Goal: Communication & Community: Answer question/provide support

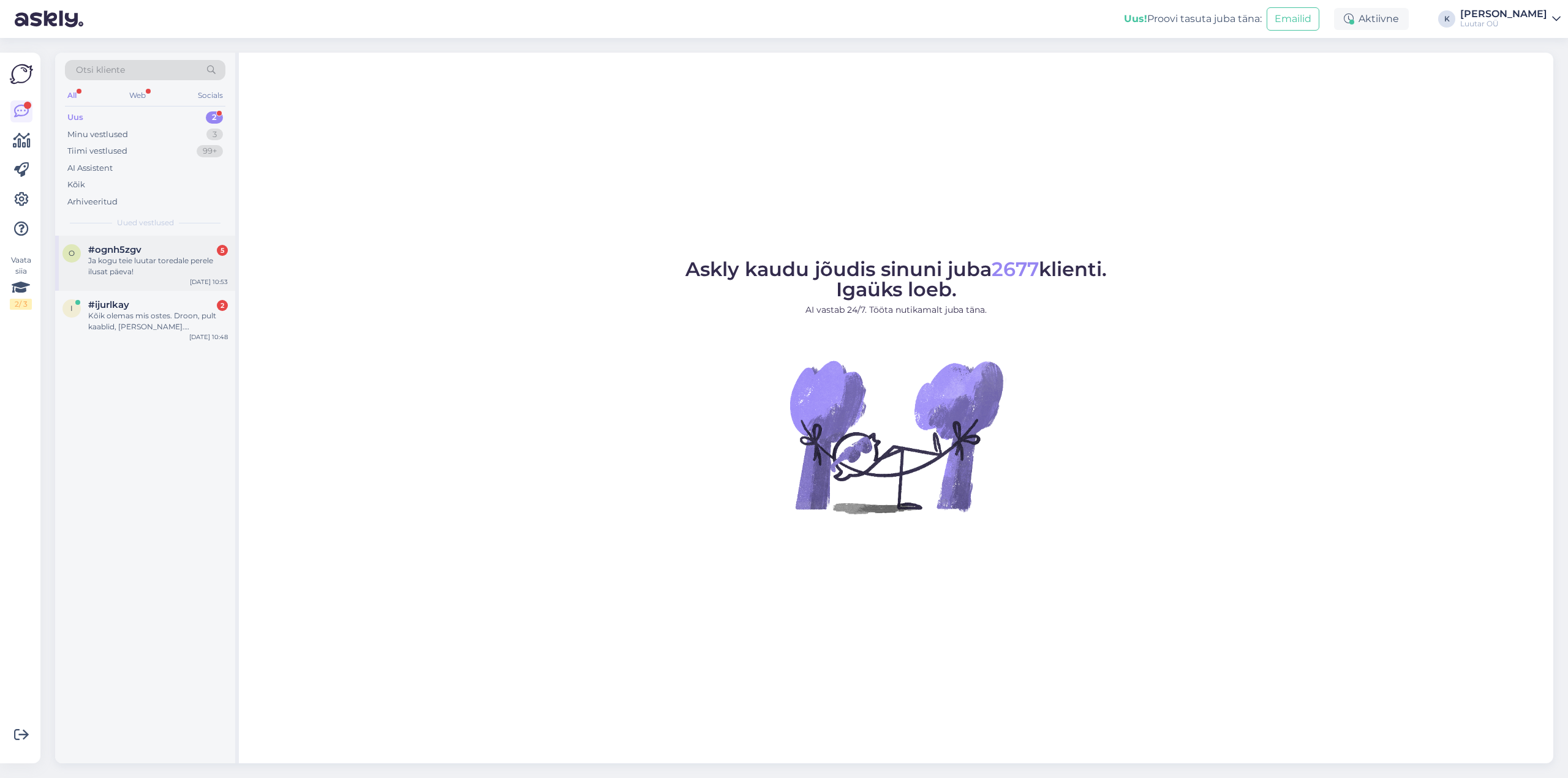
click at [121, 241] on div "o #ognh5zgv 5 Ja kogu teie luutar toredale perele ilusat päeva! [DATE] 10:53" at bounding box center [145, 264] width 180 height 55
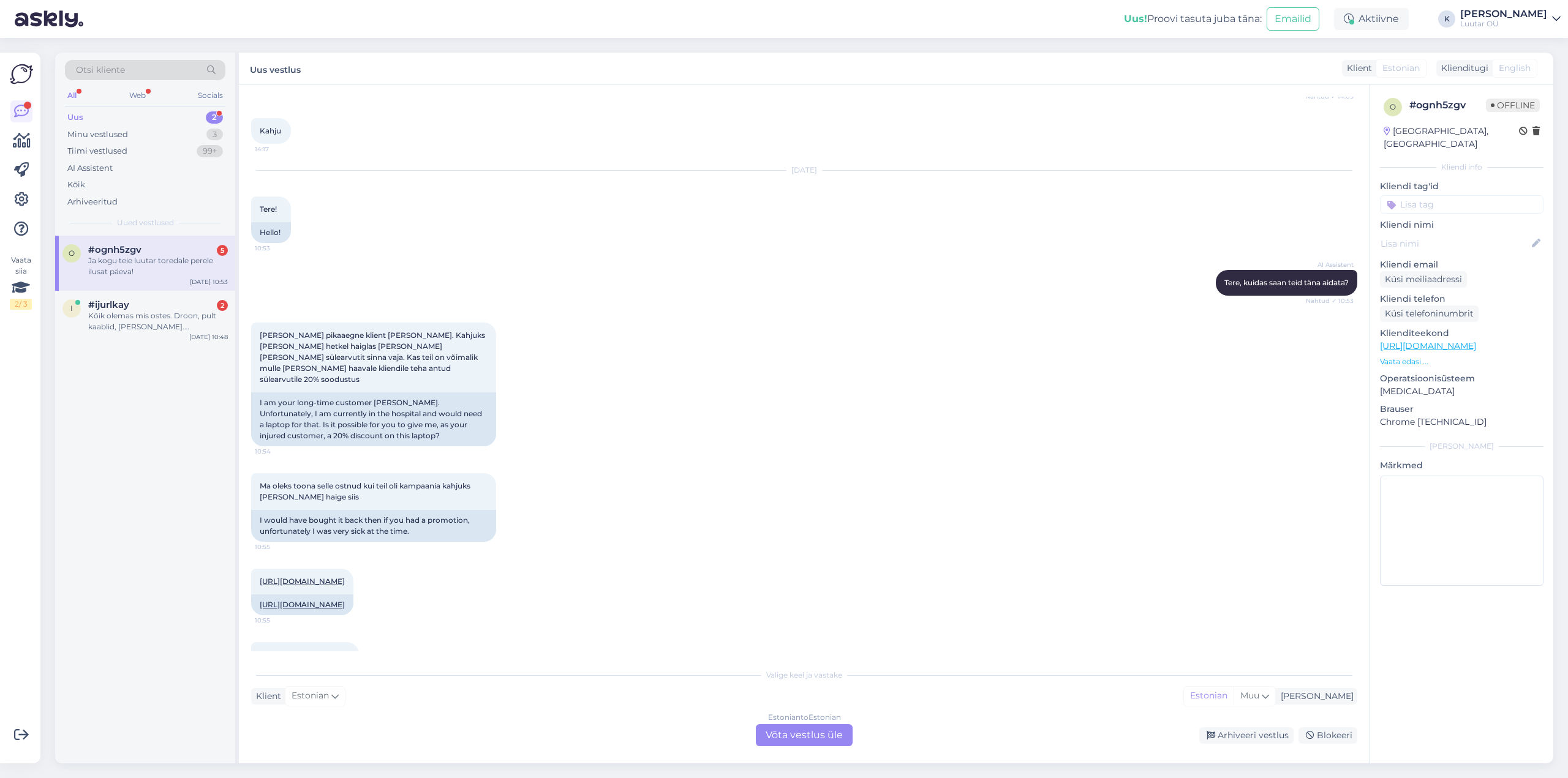
scroll to position [1070, 0]
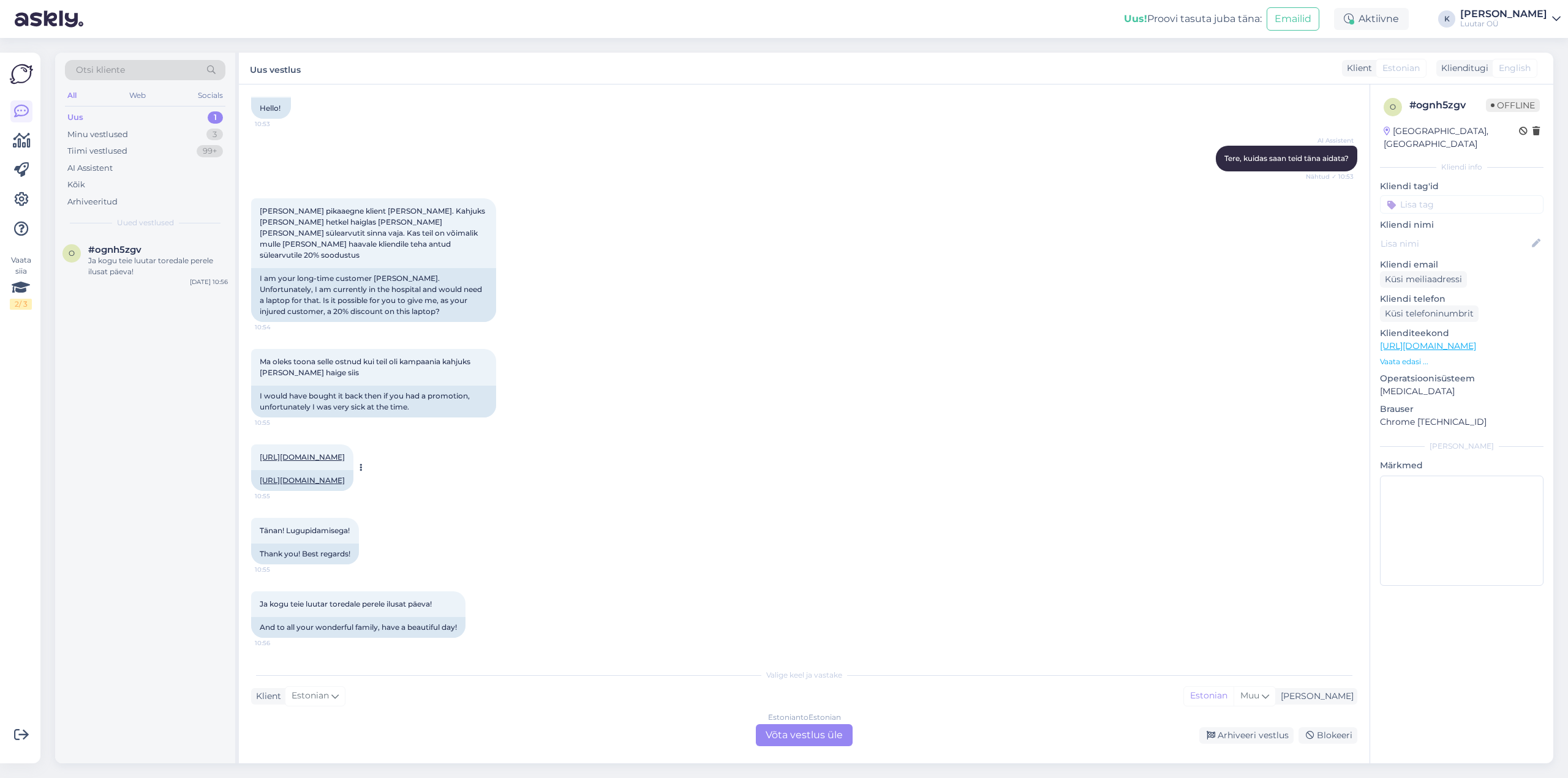
click at [345, 452] on link "[URL][DOMAIN_NAME]" at bounding box center [302, 456] width 85 height 9
click at [789, 731] on div "Estonian to Estonian Võta vestlus üle" at bounding box center [804, 735] width 96 height 22
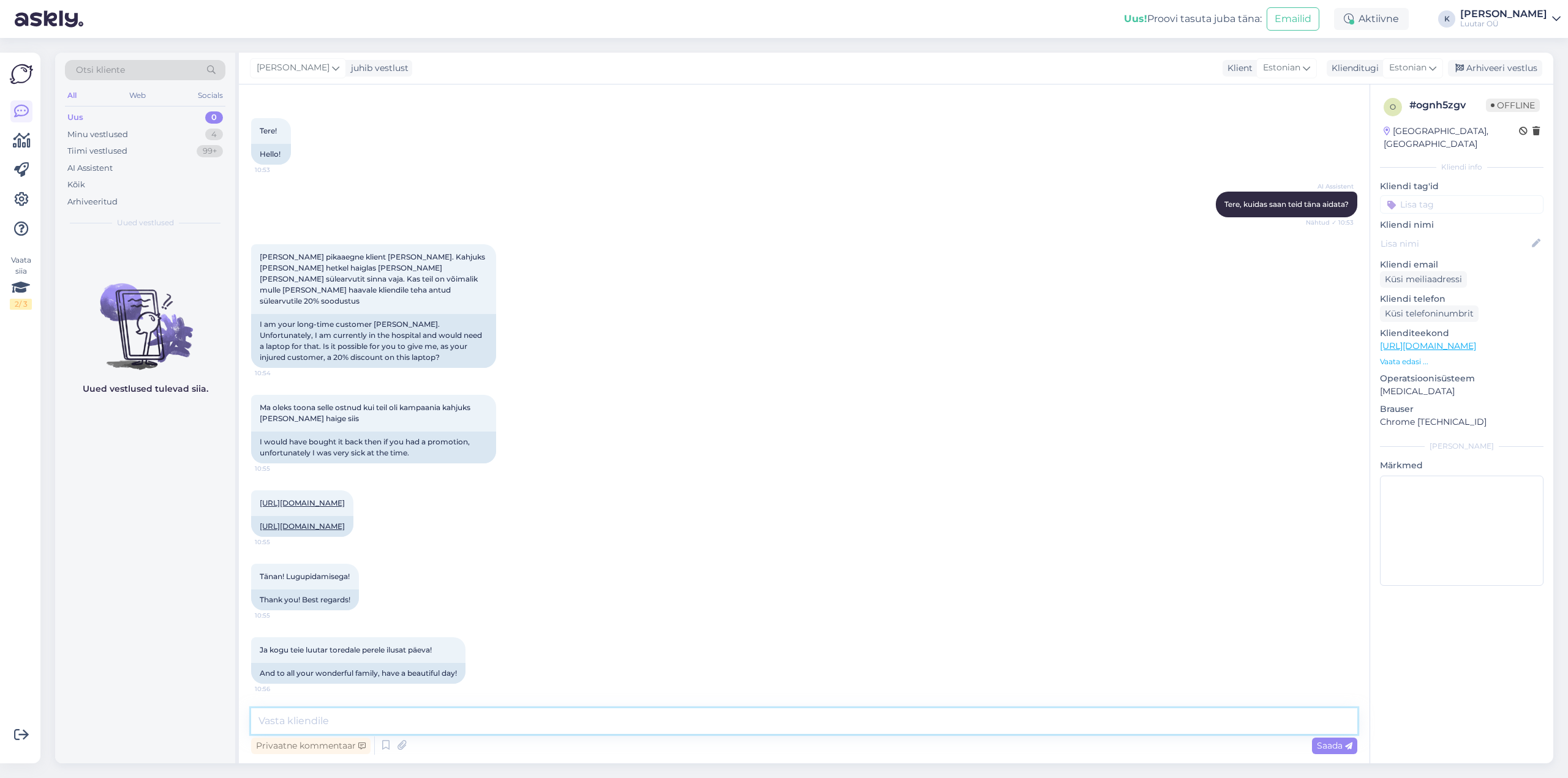
click at [655, 730] on textarea at bounding box center [804, 721] width 1106 height 26
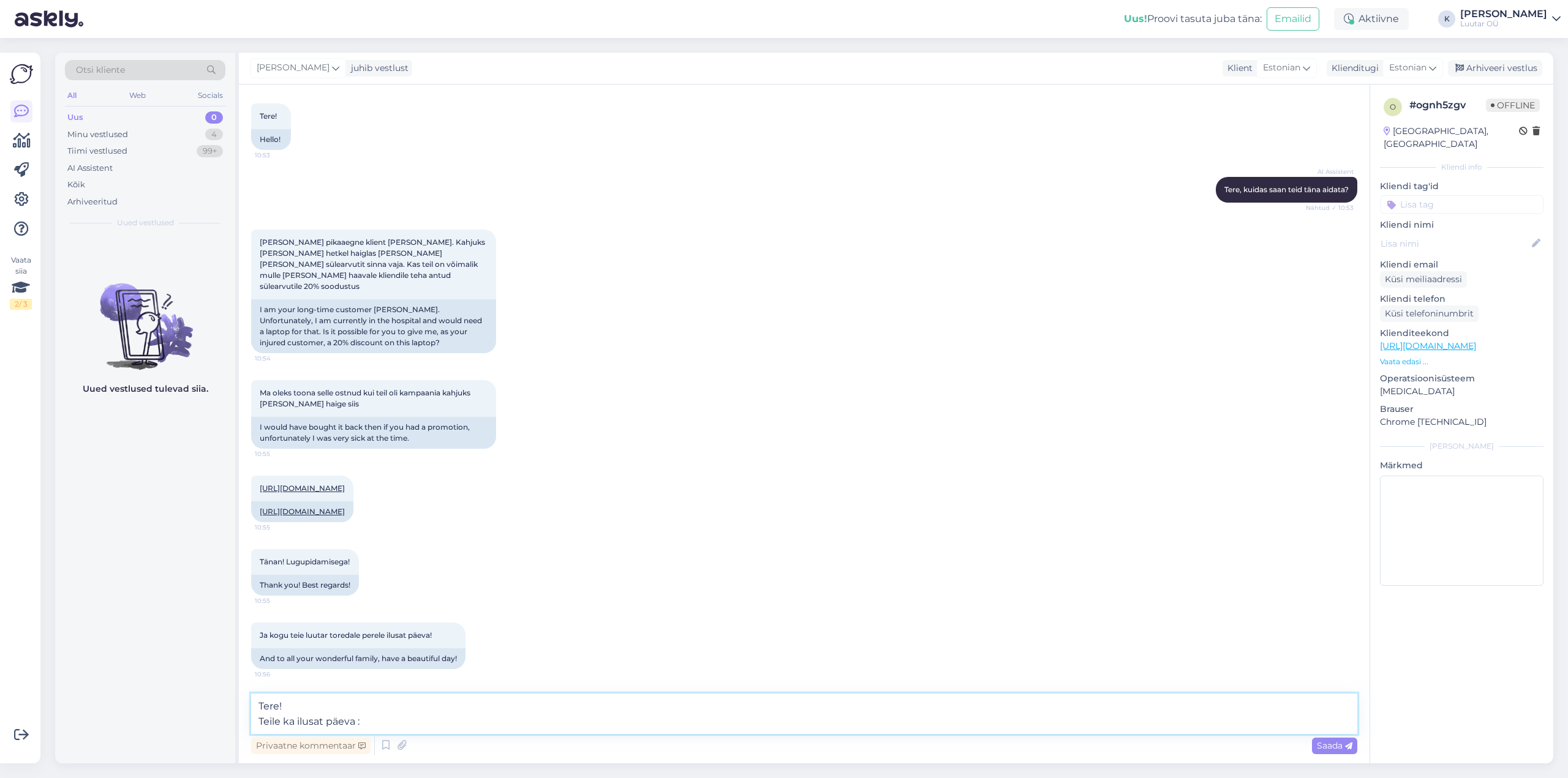
type textarea "Tere! Teile ka ilusat päeva :)"
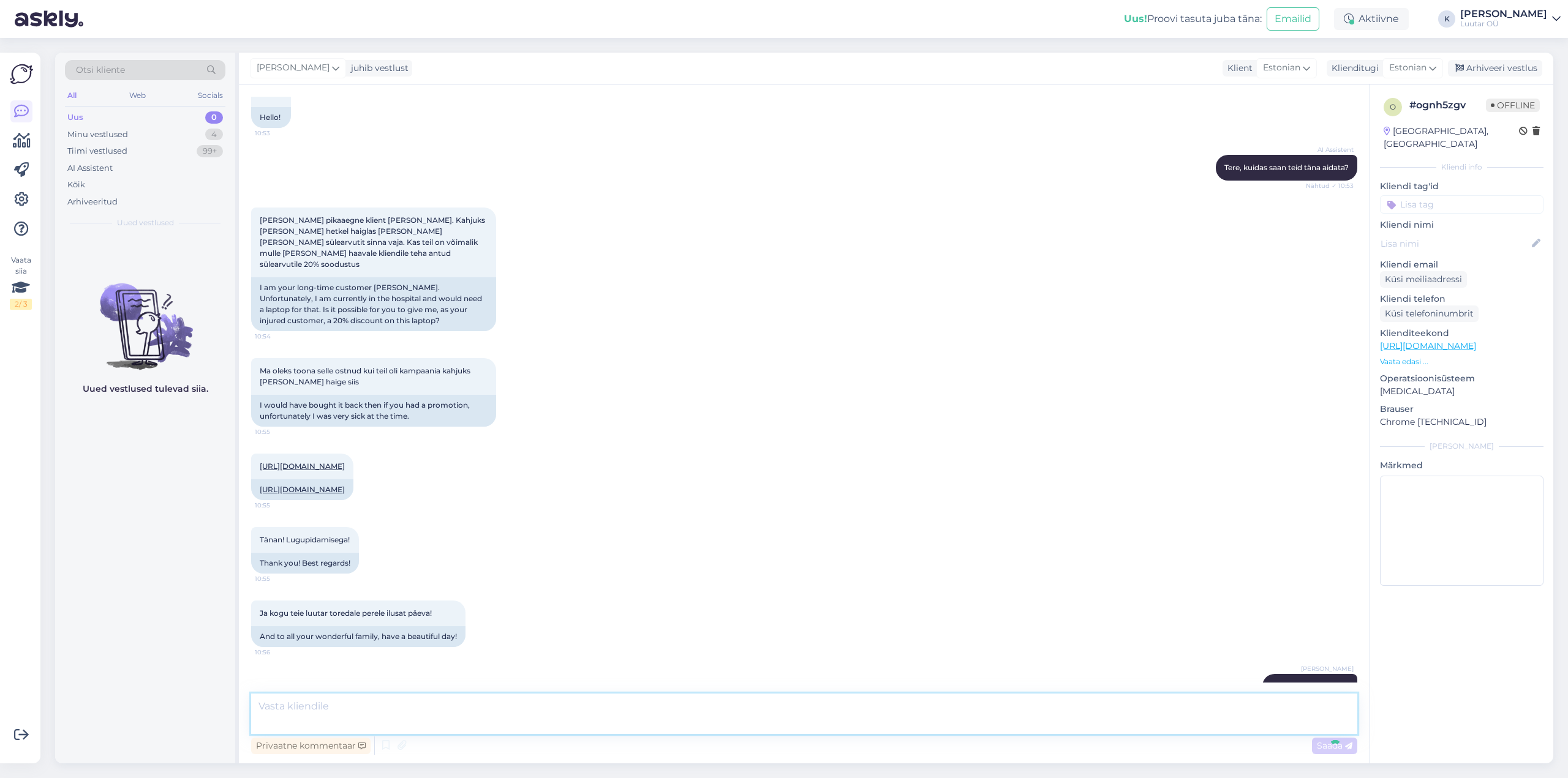
scroll to position [1088, 0]
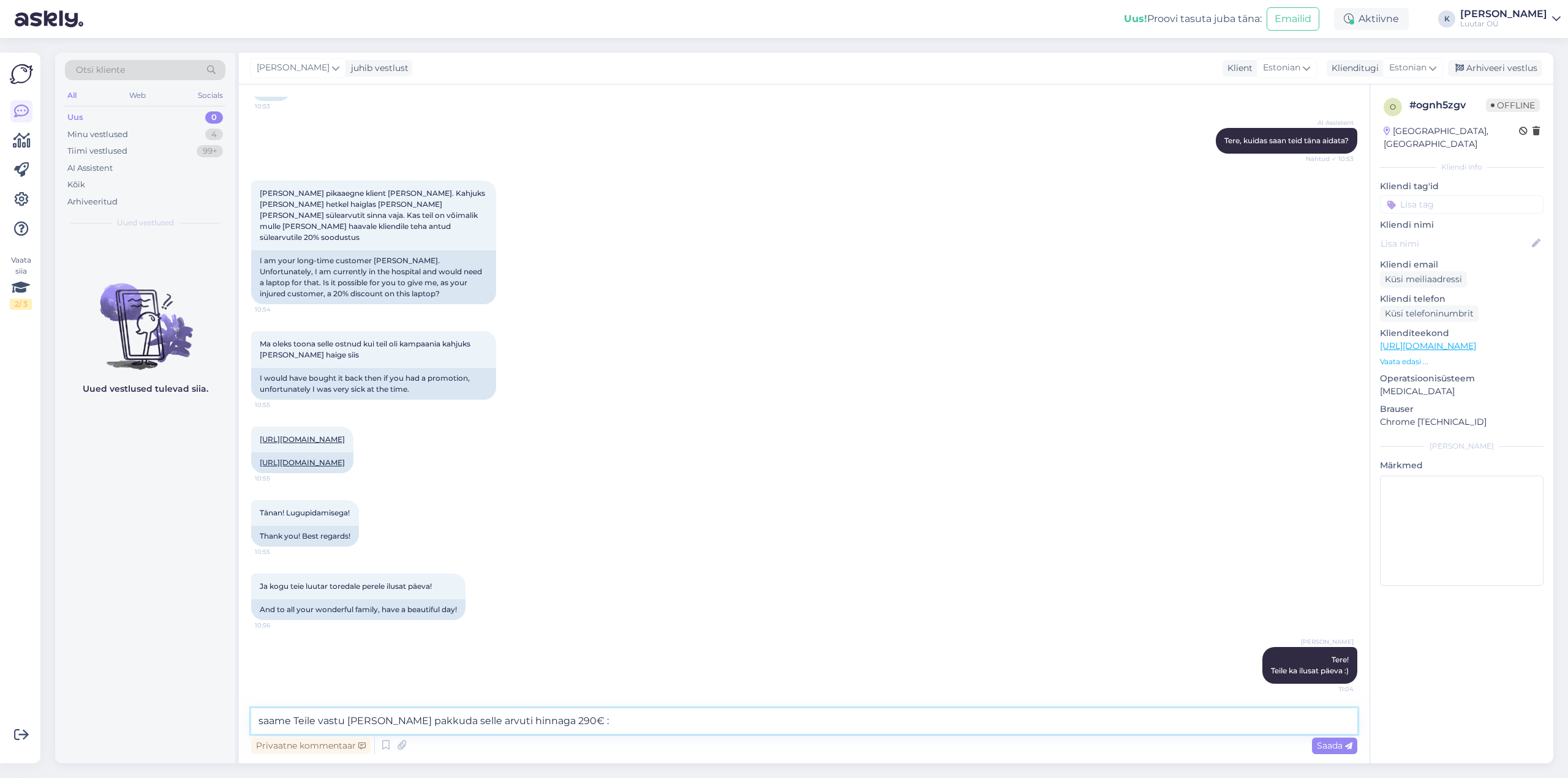
type textarea "saame Teile vastu [PERSON_NAME] pakkuda selle arvuti hinnaga 290€ :)"
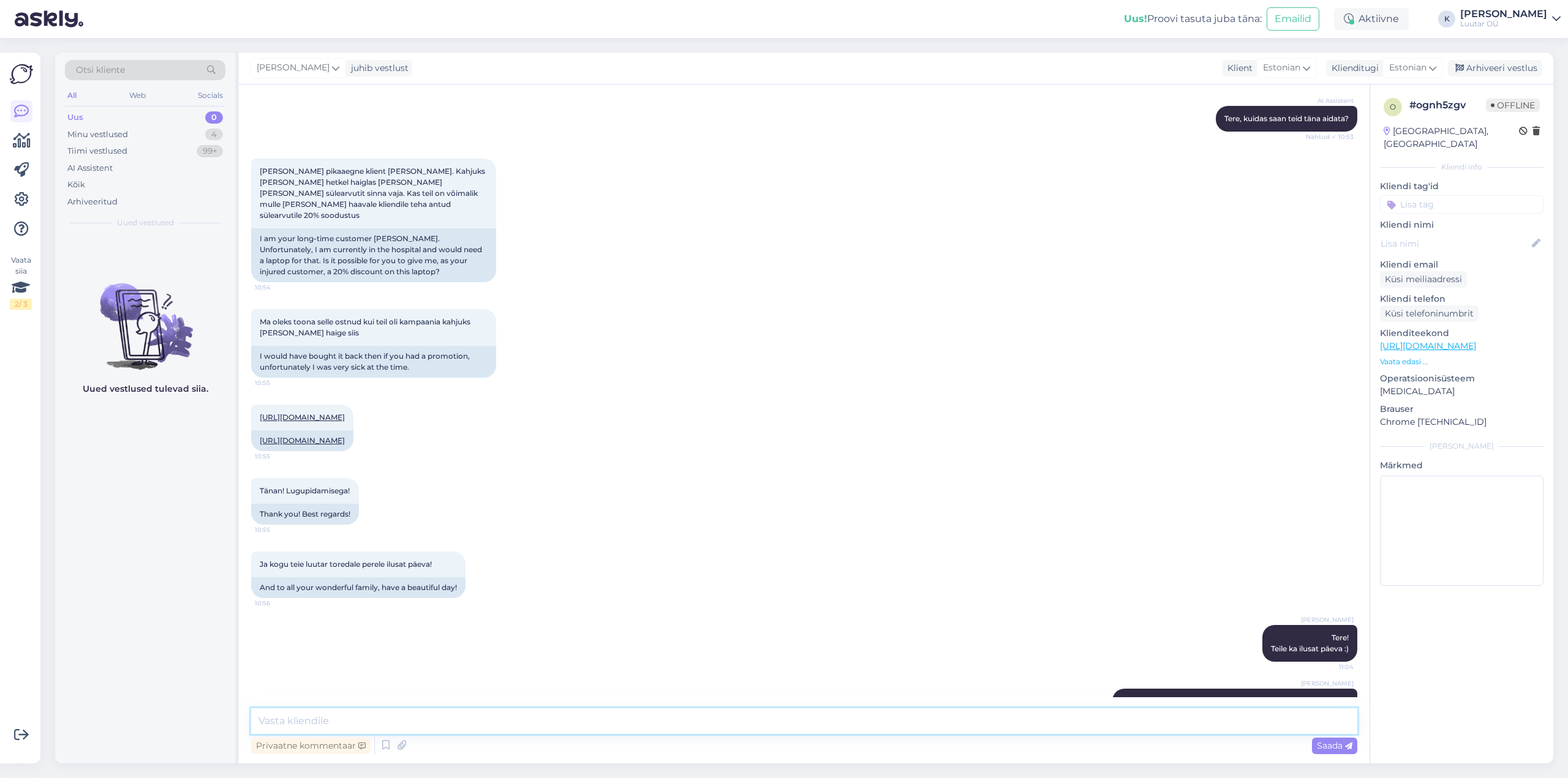
scroll to position [1151, 0]
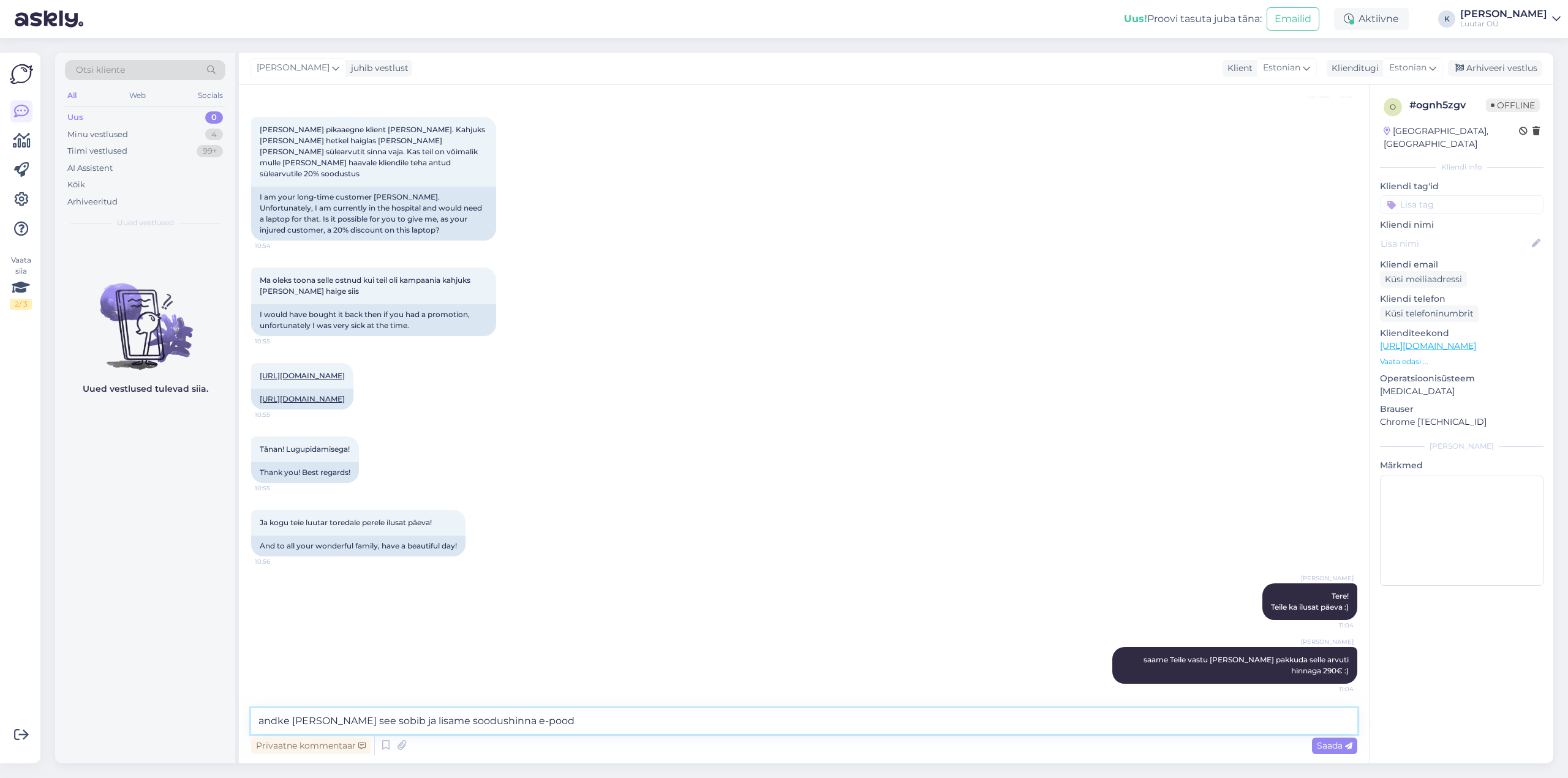
type textarea "andke [PERSON_NAME] see sobib ja lisame soodushinna e-poodi"
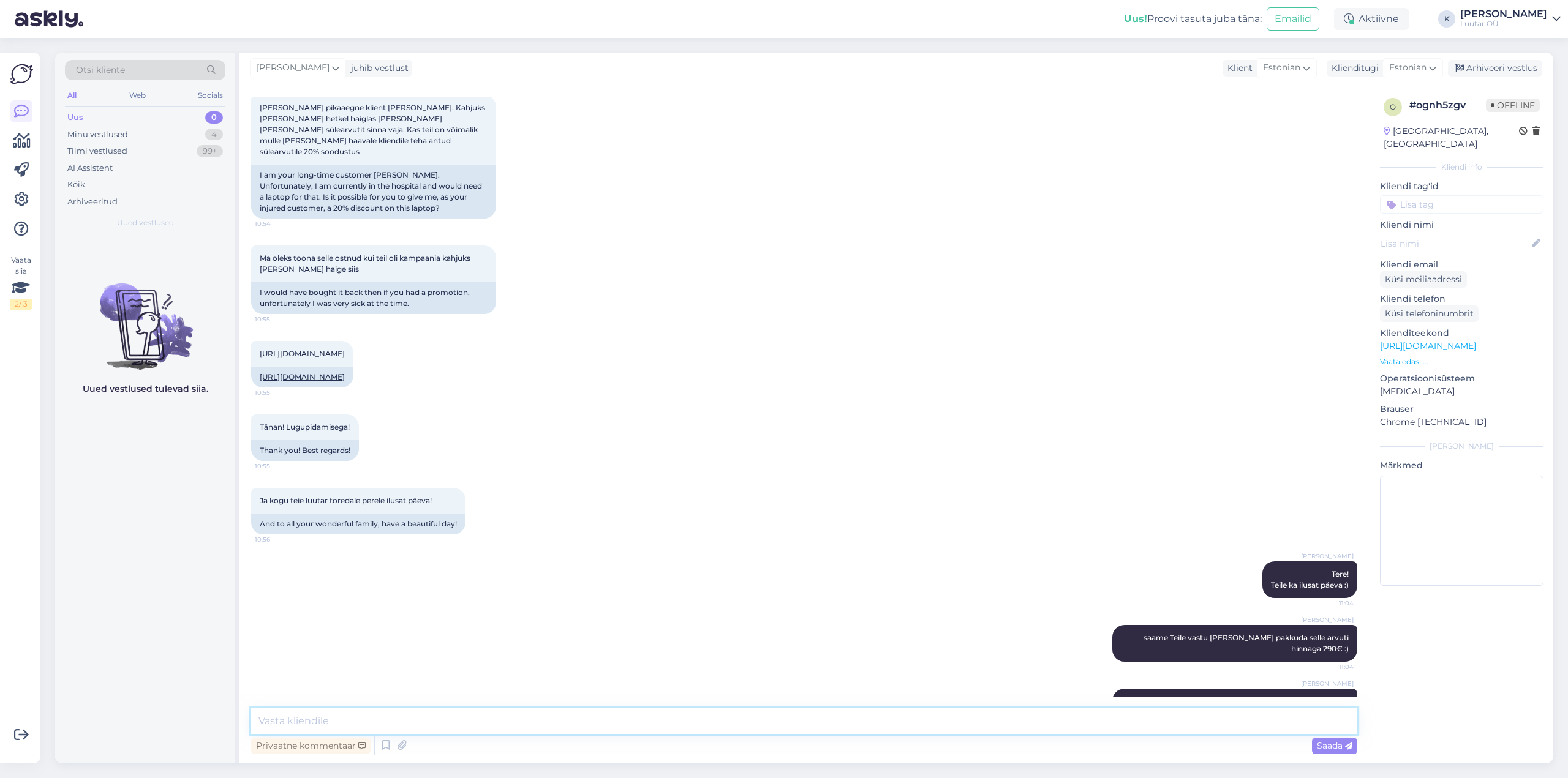
scroll to position [1204, 0]
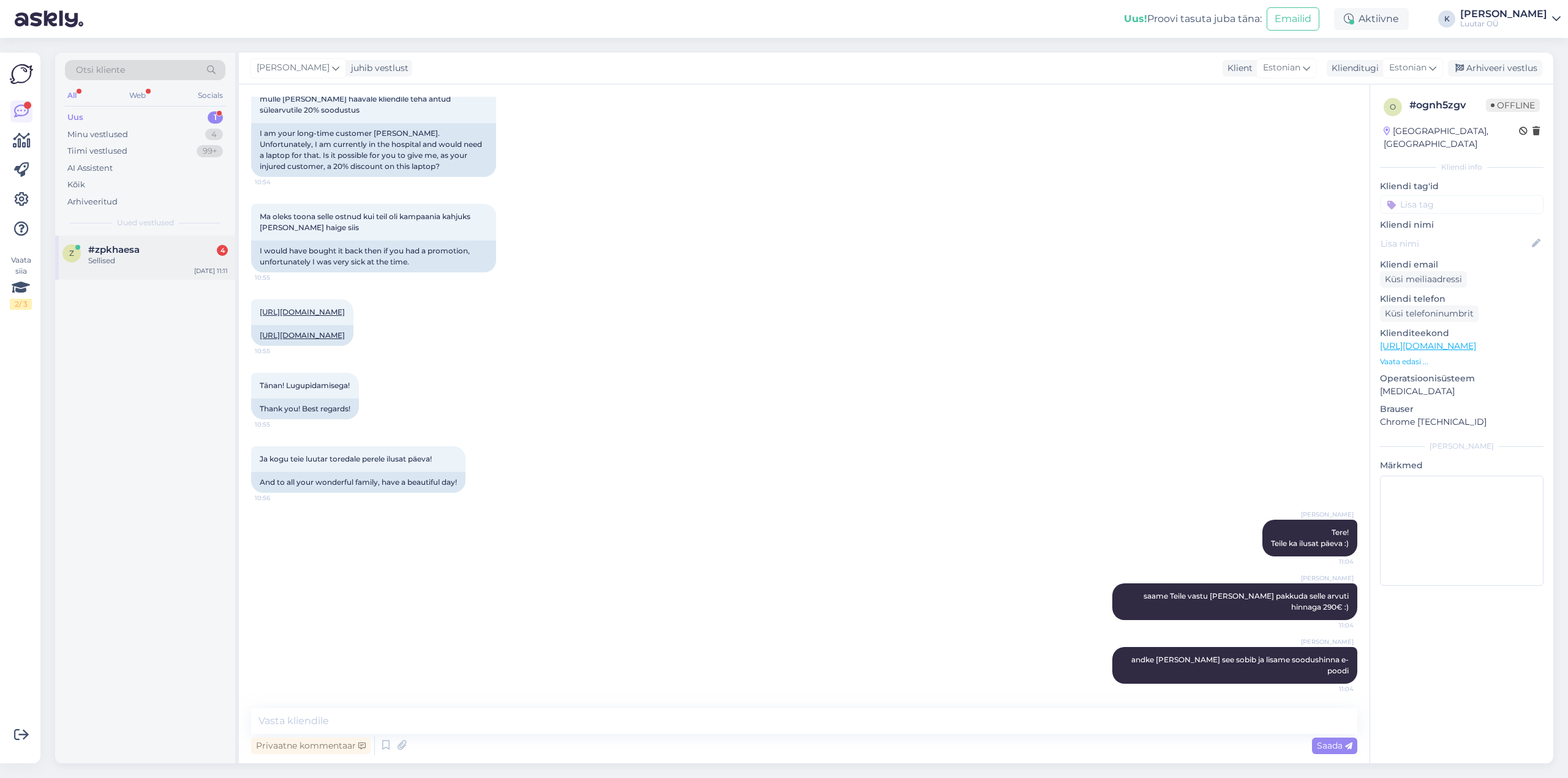
click at [94, 263] on div "Sellised" at bounding box center [157, 261] width 140 height 11
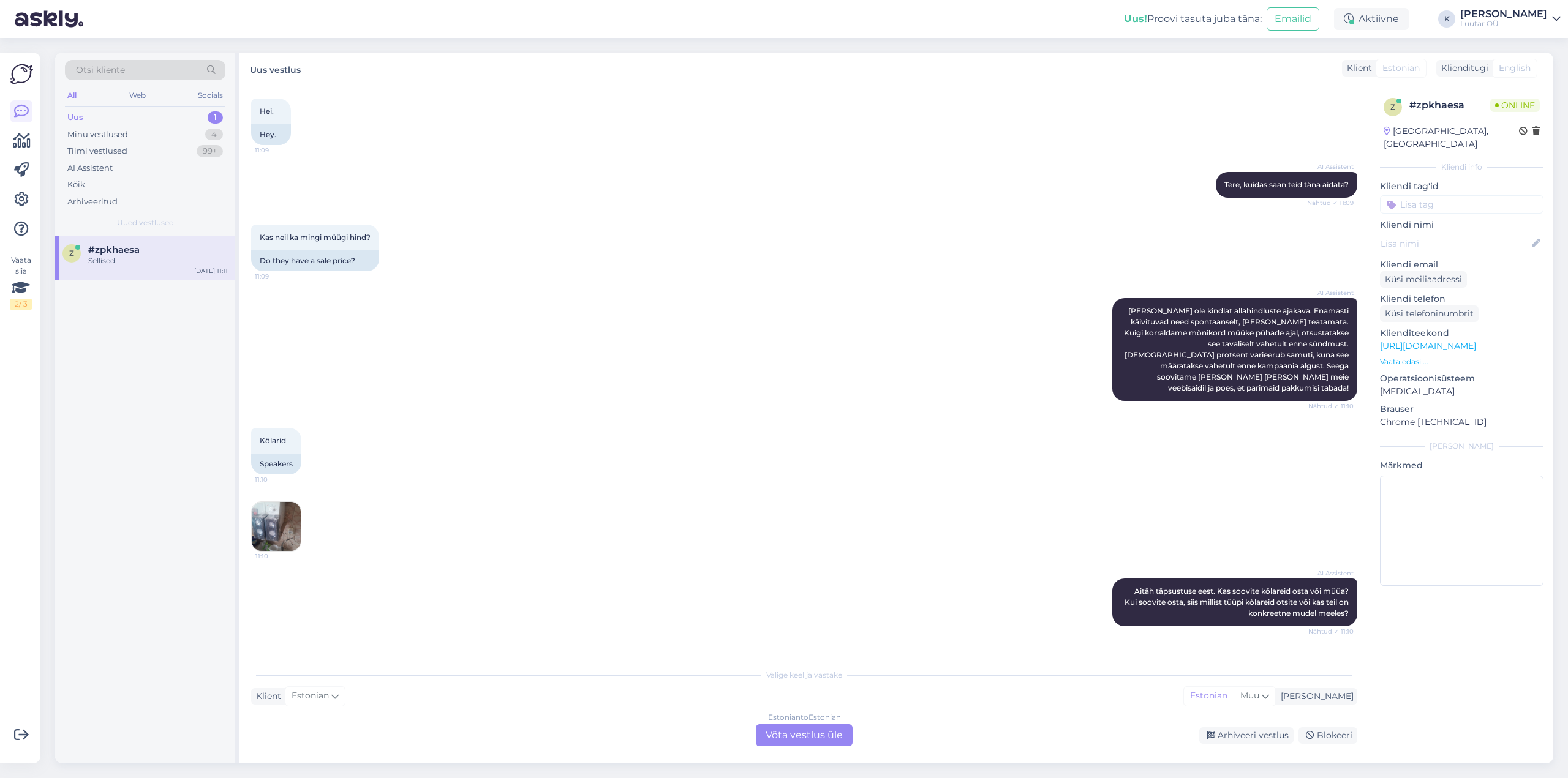
scroll to position [123, 0]
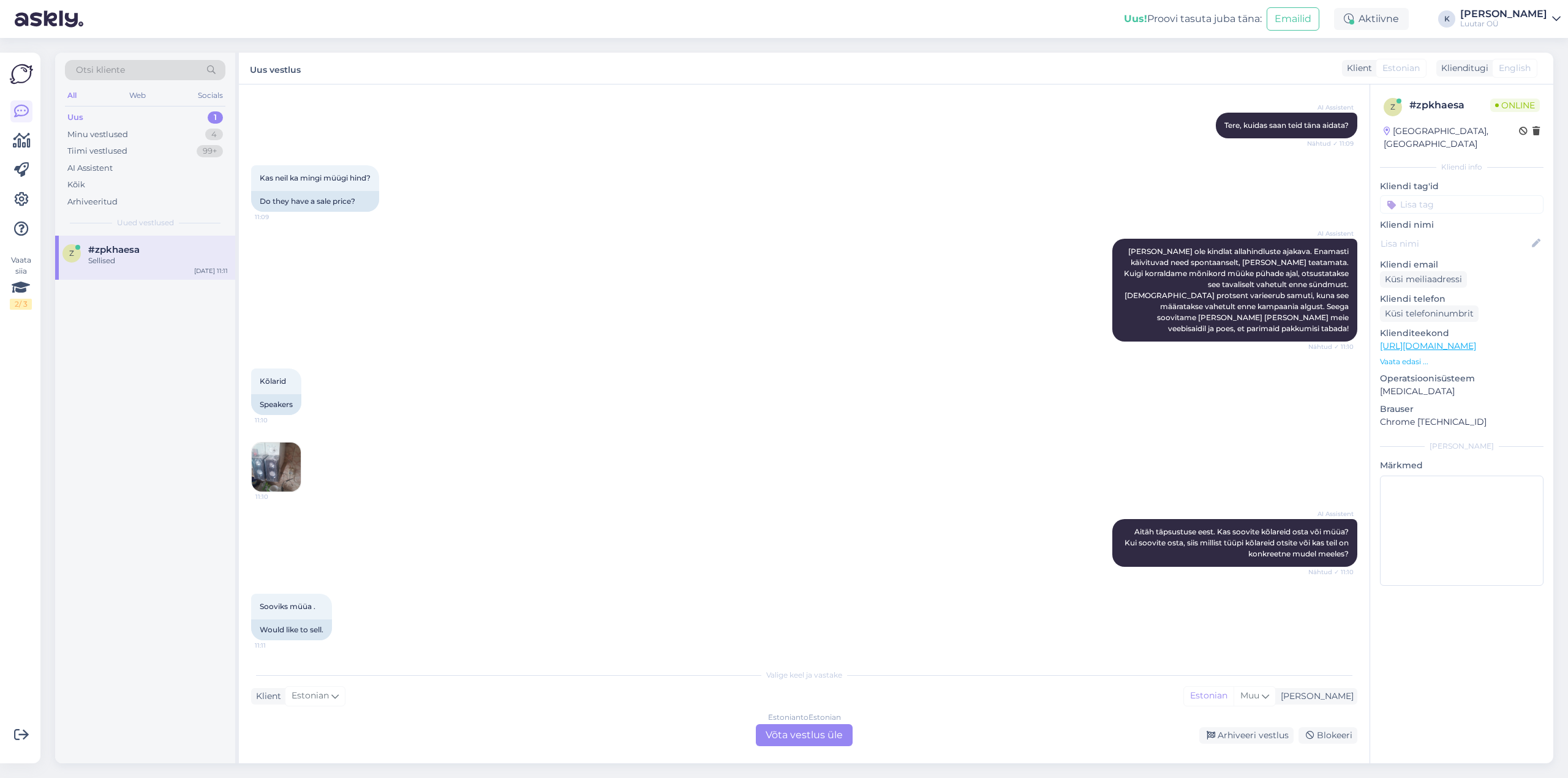
click at [257, 453] on img at bounding box center [276, 467] width 49 height 49
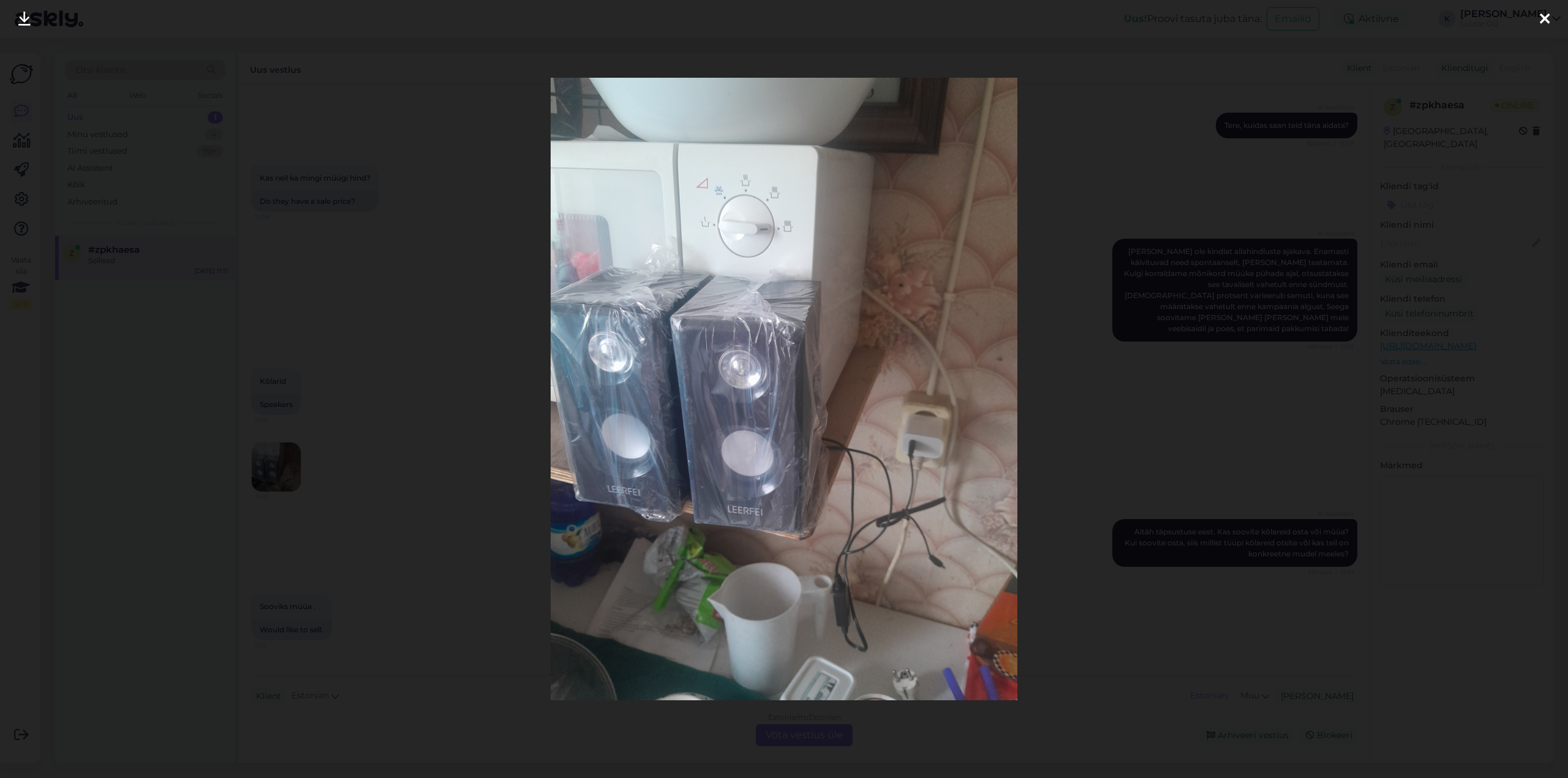
click at [25, 13] on icon at bounding box center [24, 19] width 12 height 16
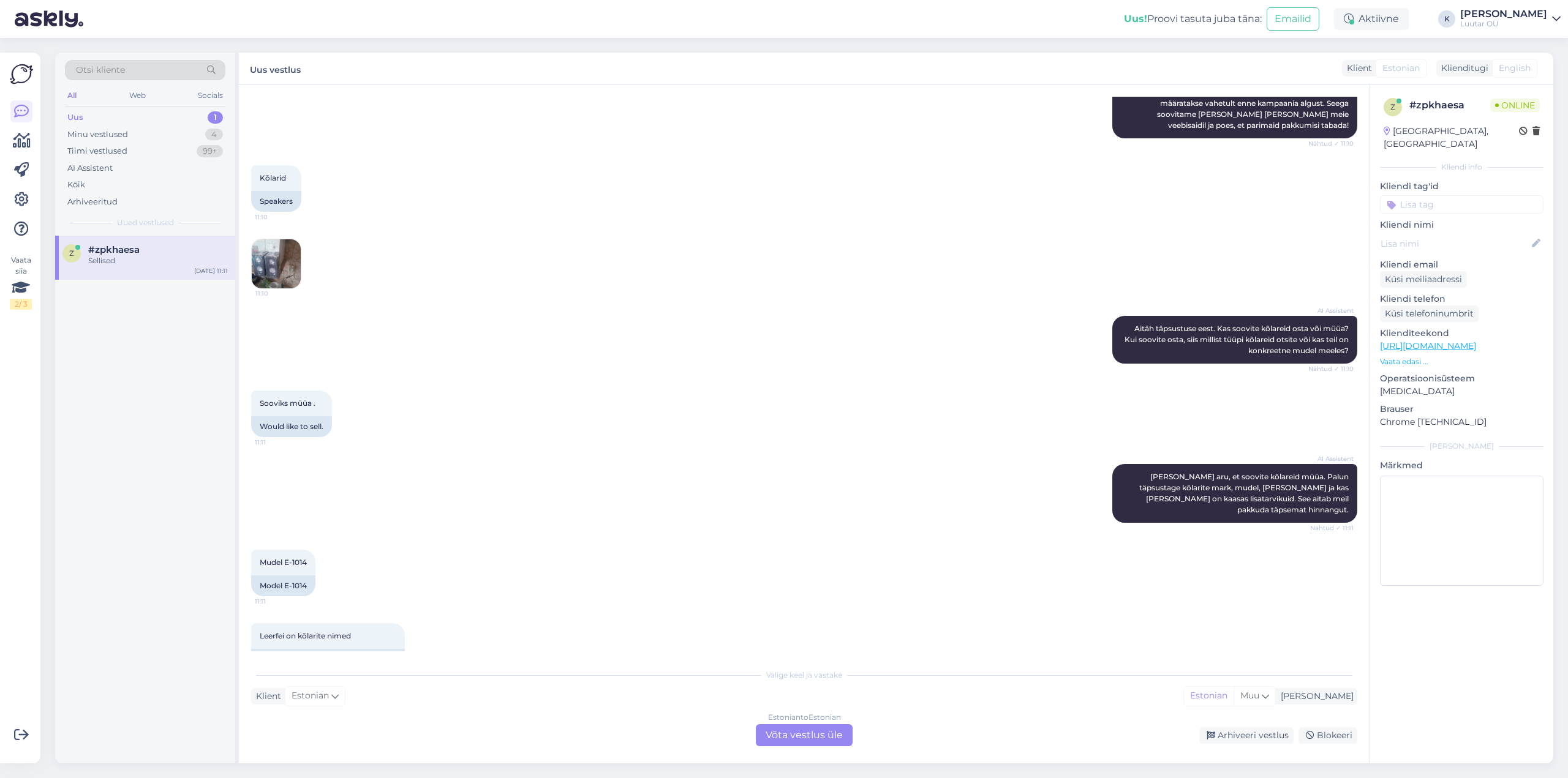
scroll to position [490, 0]
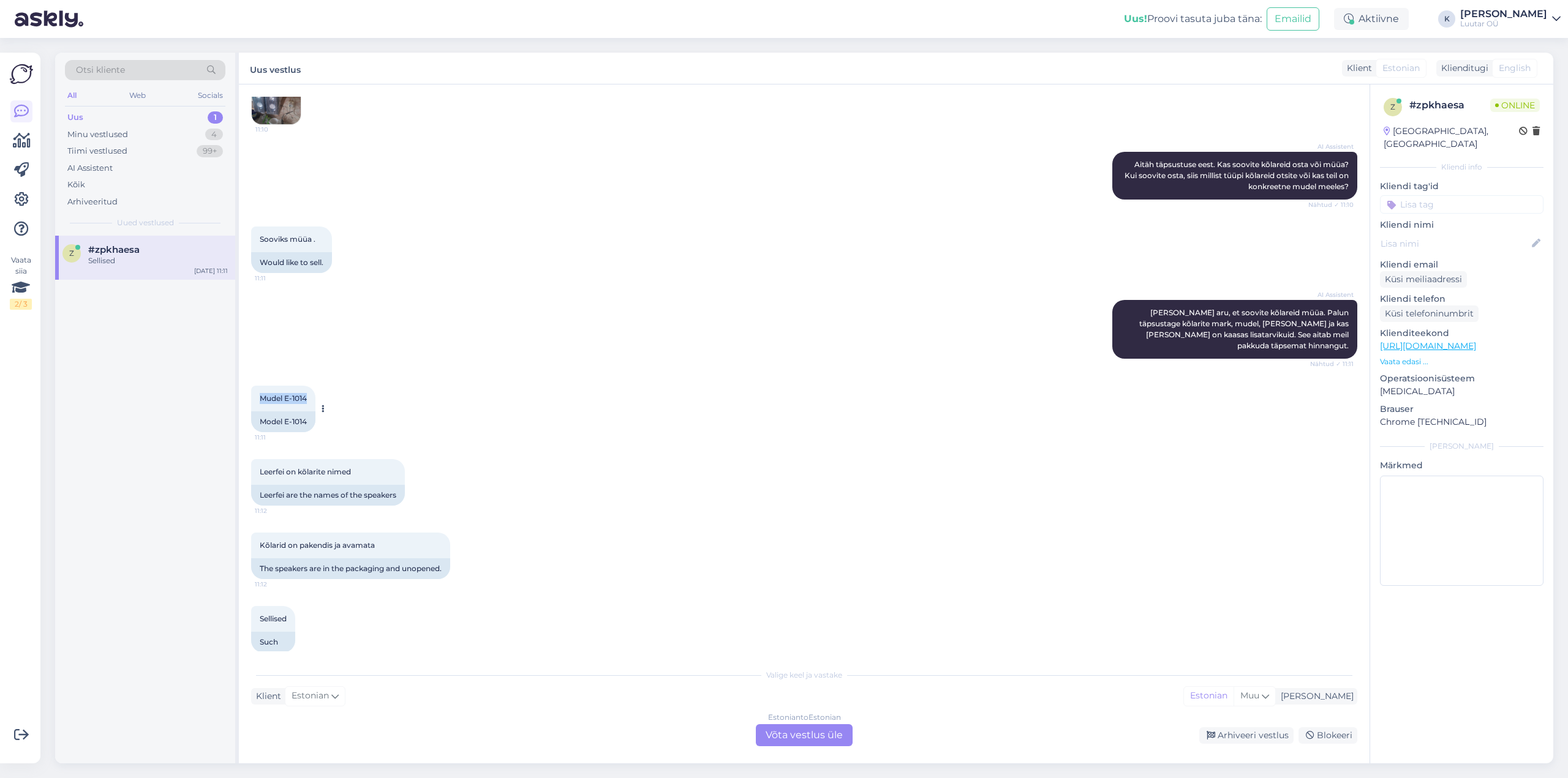
drag, startPoint x: 261, startPoint y: 373, endPoint x: 308, endPoint y: 378, distance: 47.3
click at [308, 385] on div "Mudel E-1014 11:11" at bounding box center [283, 398] width 65 height 26
copy span "Mudel E-1014"
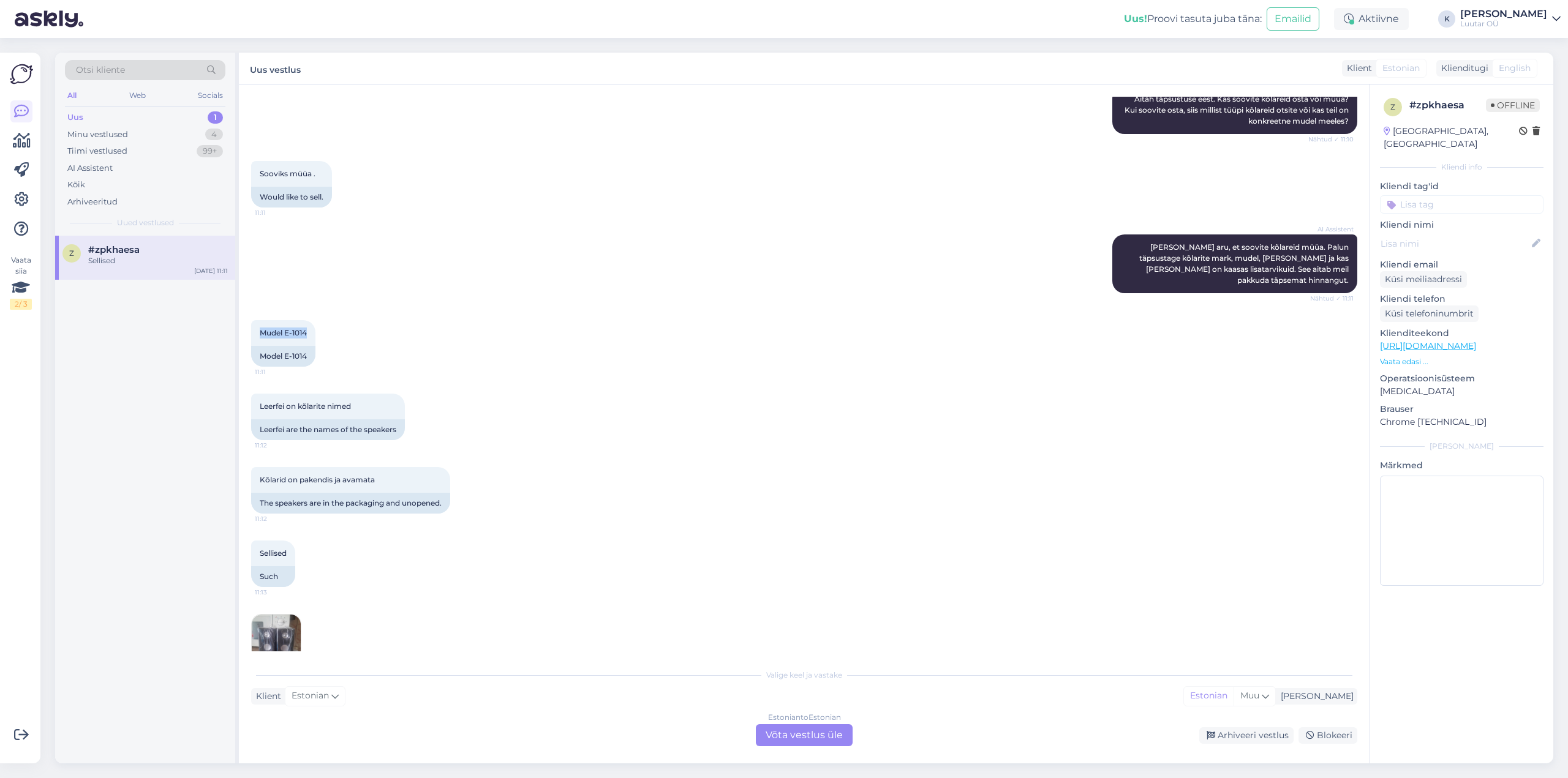
scroll to position [560, 0]
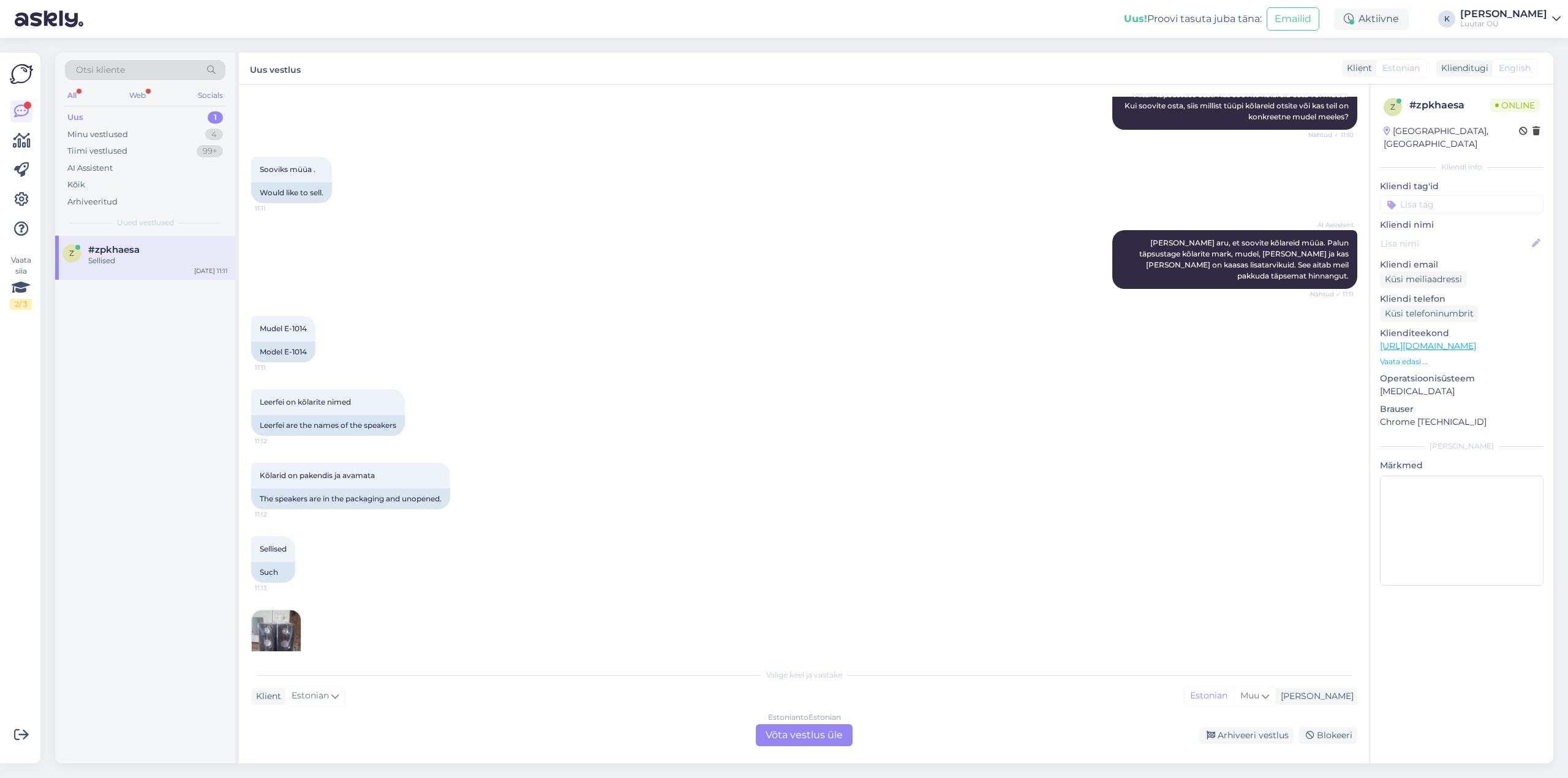
click at [797, 738] on div "Estonian to Estonian Võta vestlus üle" at bounding box center [804, 735] width 96 height 22
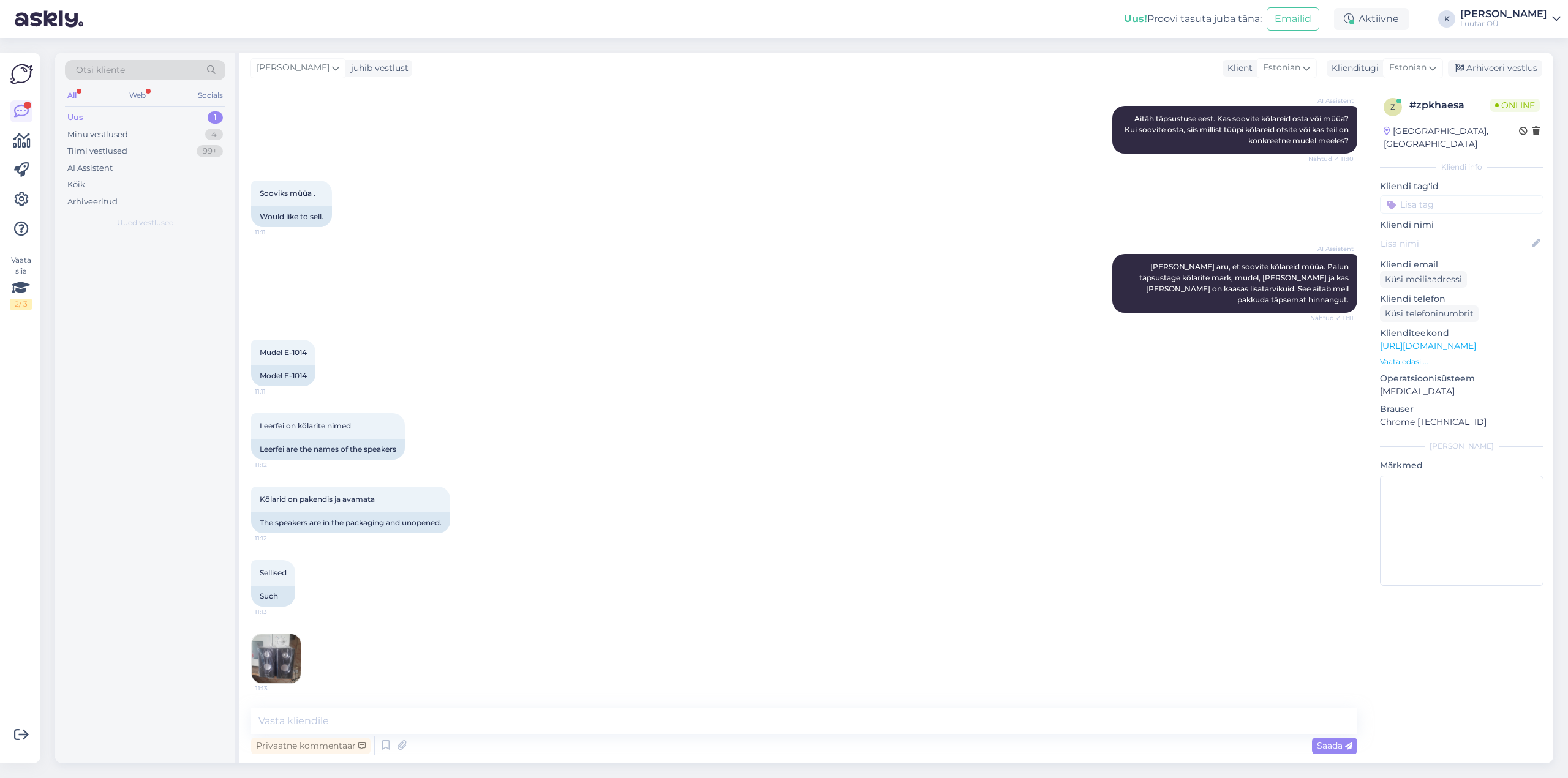
scroll to position [514, 0]
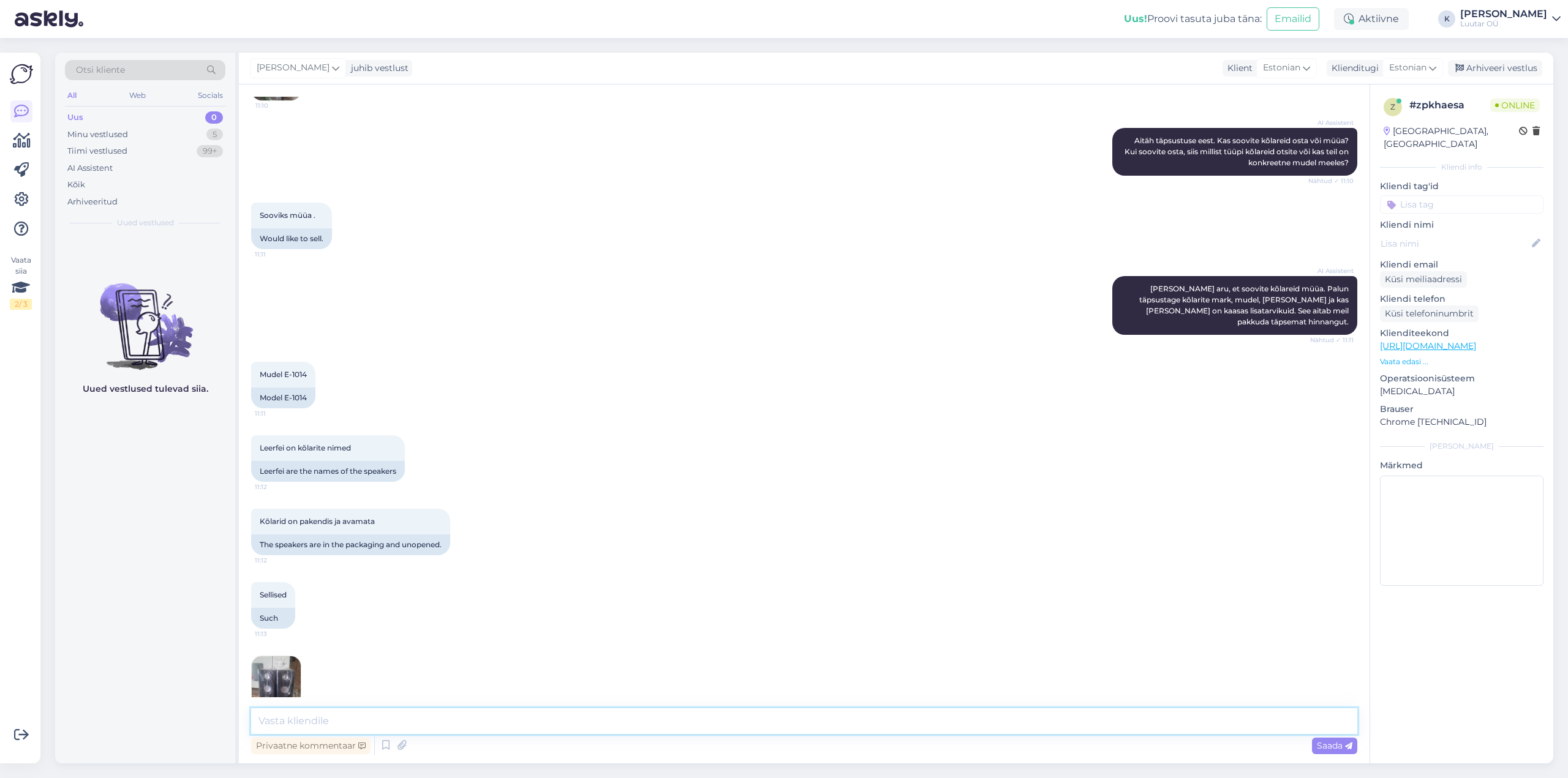
click at [718, 718] on textarea at bounding box center [804, 721] width 1106 height 26
type textarea "Tere!"
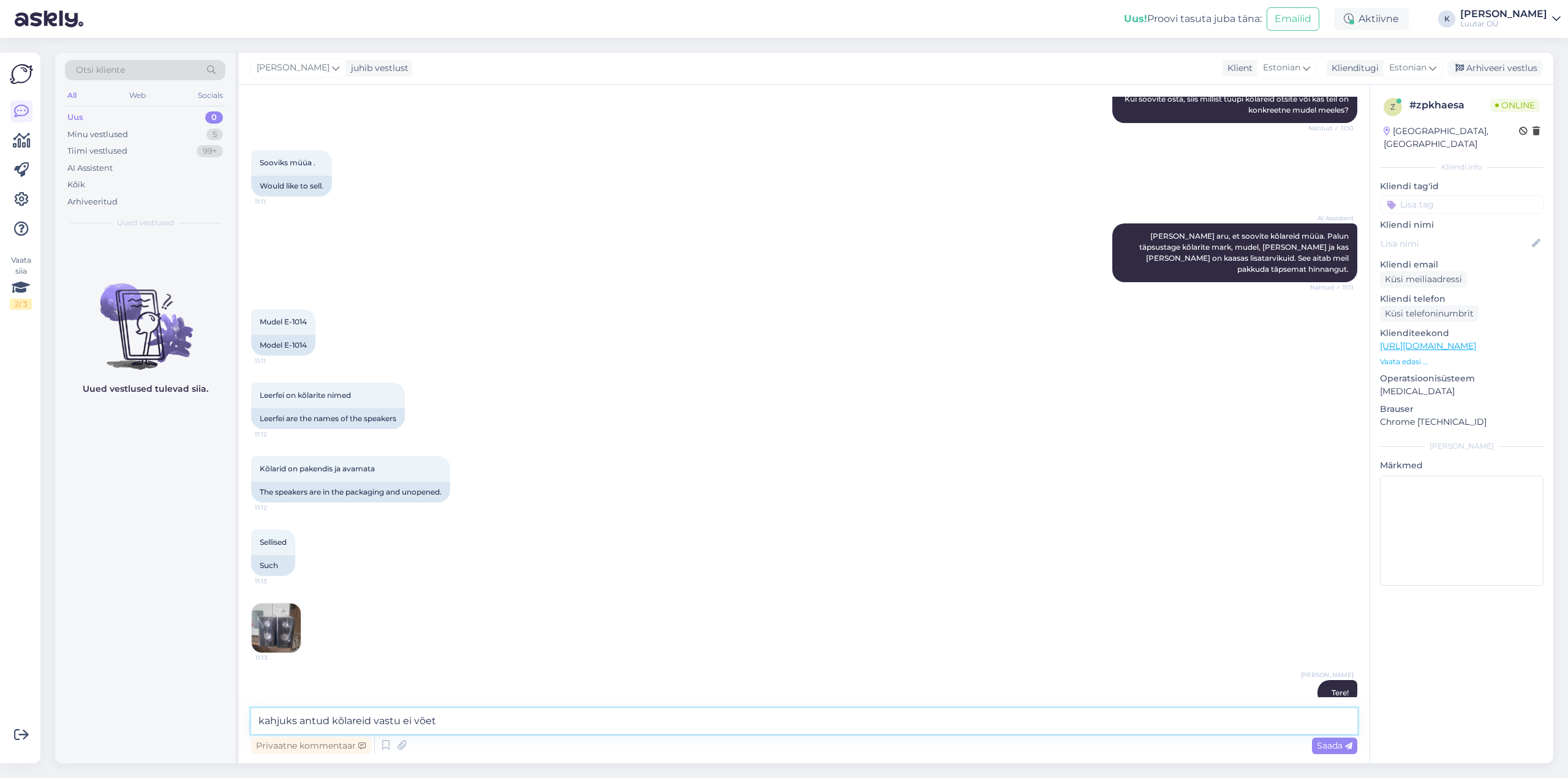
type textarea "kahjuks antud kõlareid vastu ei võeta"
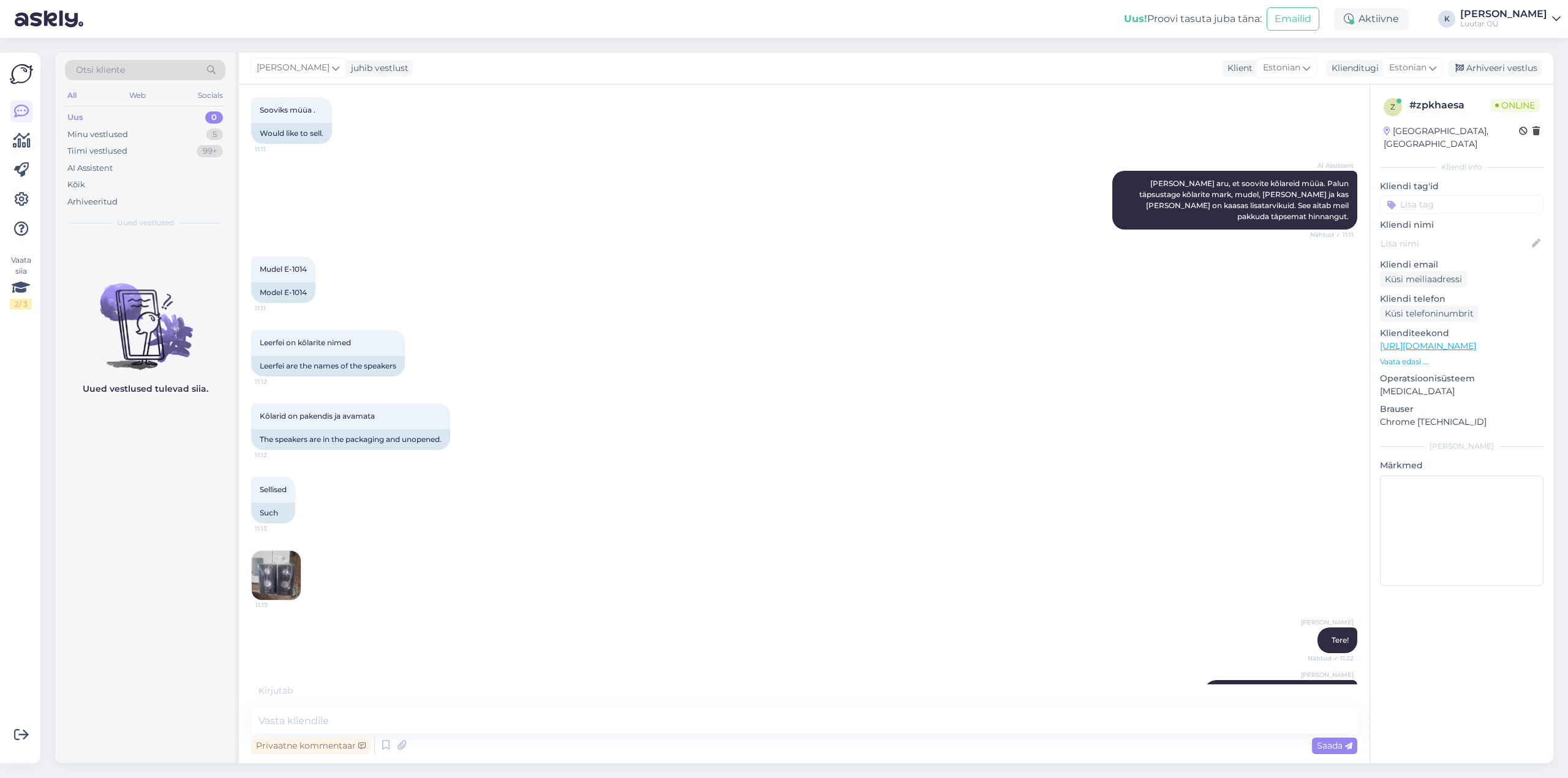
scroll to position [672, 0]
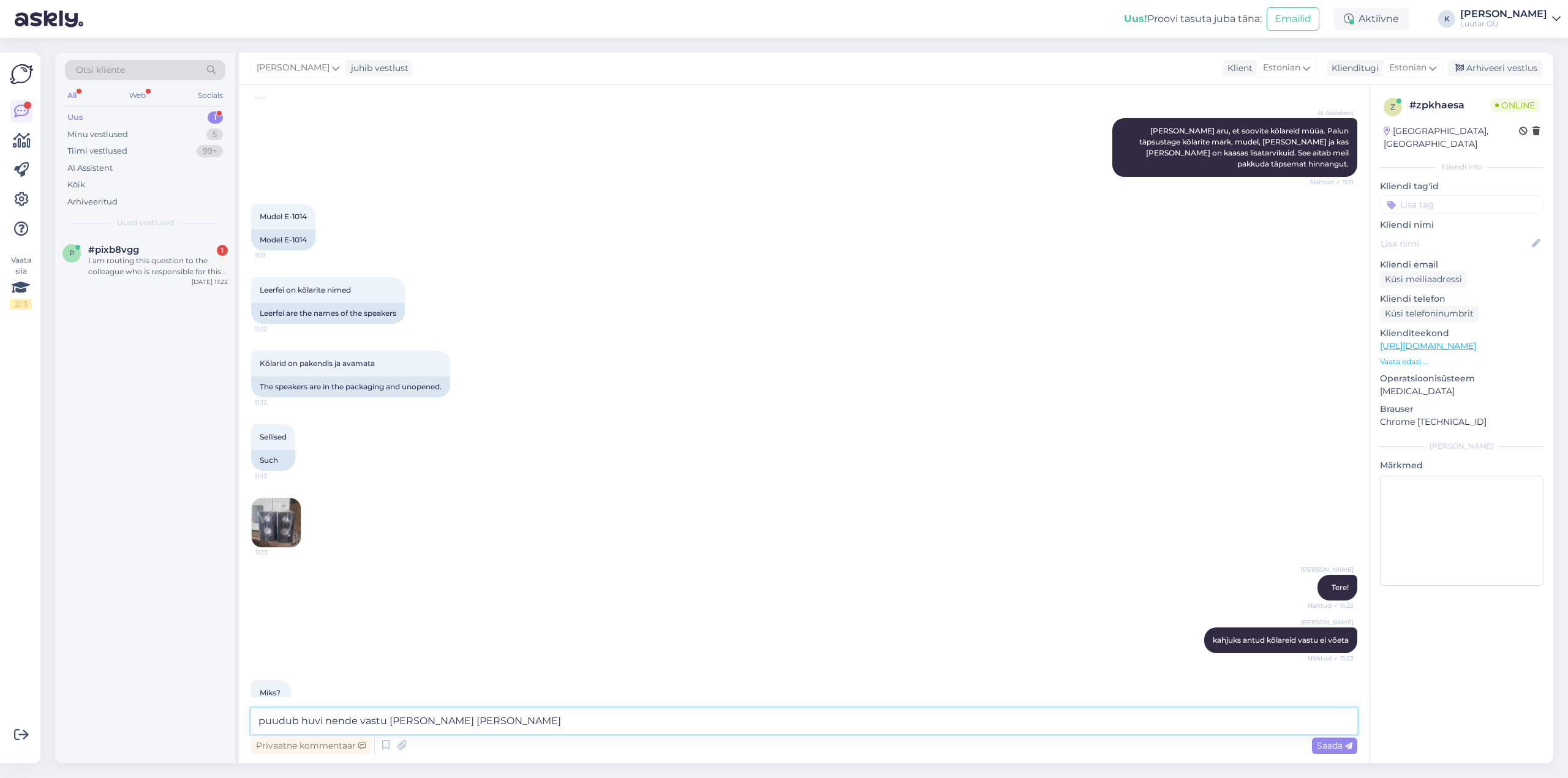
type textarea "puudub huvi nende vastu [PERSON_NAME] ei võeta"
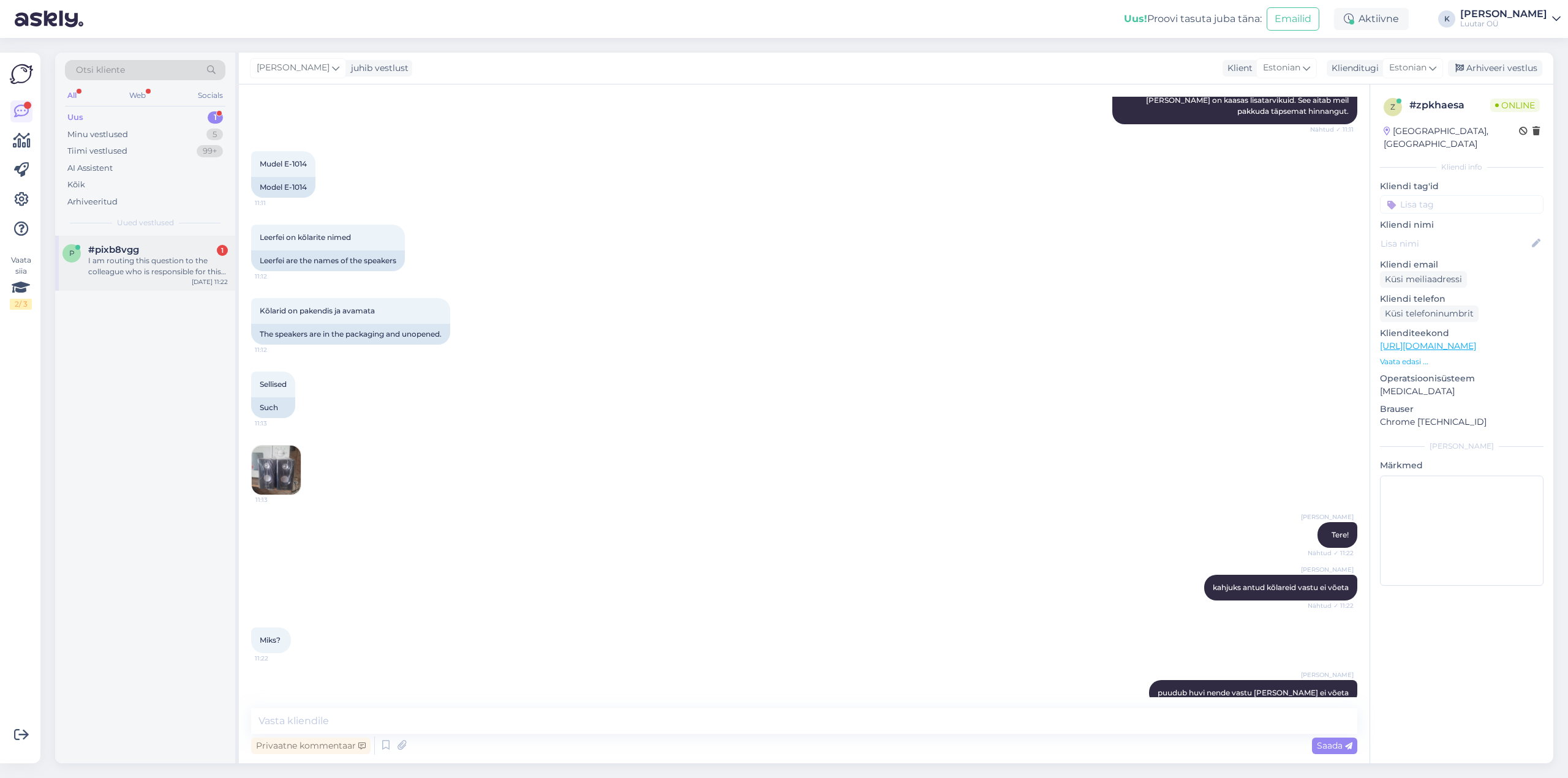
click at [159, 264] on div "I am routing this question to the colleague who is responsible for this topic. …" at bounding box center [157, 266] width 140 height 22
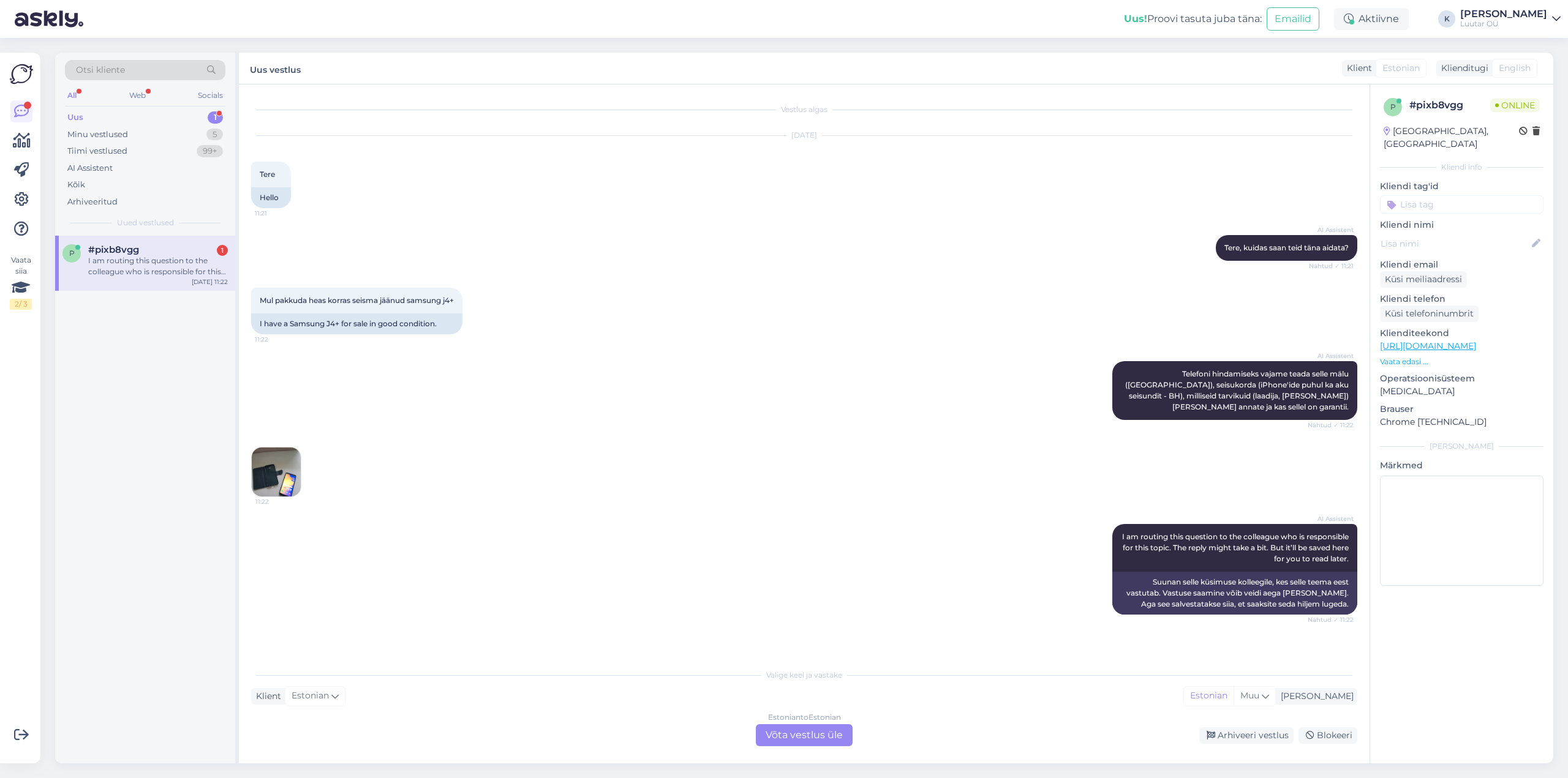
click at [272, 461] on img at bounding box center [276, 472] width 49 height 49
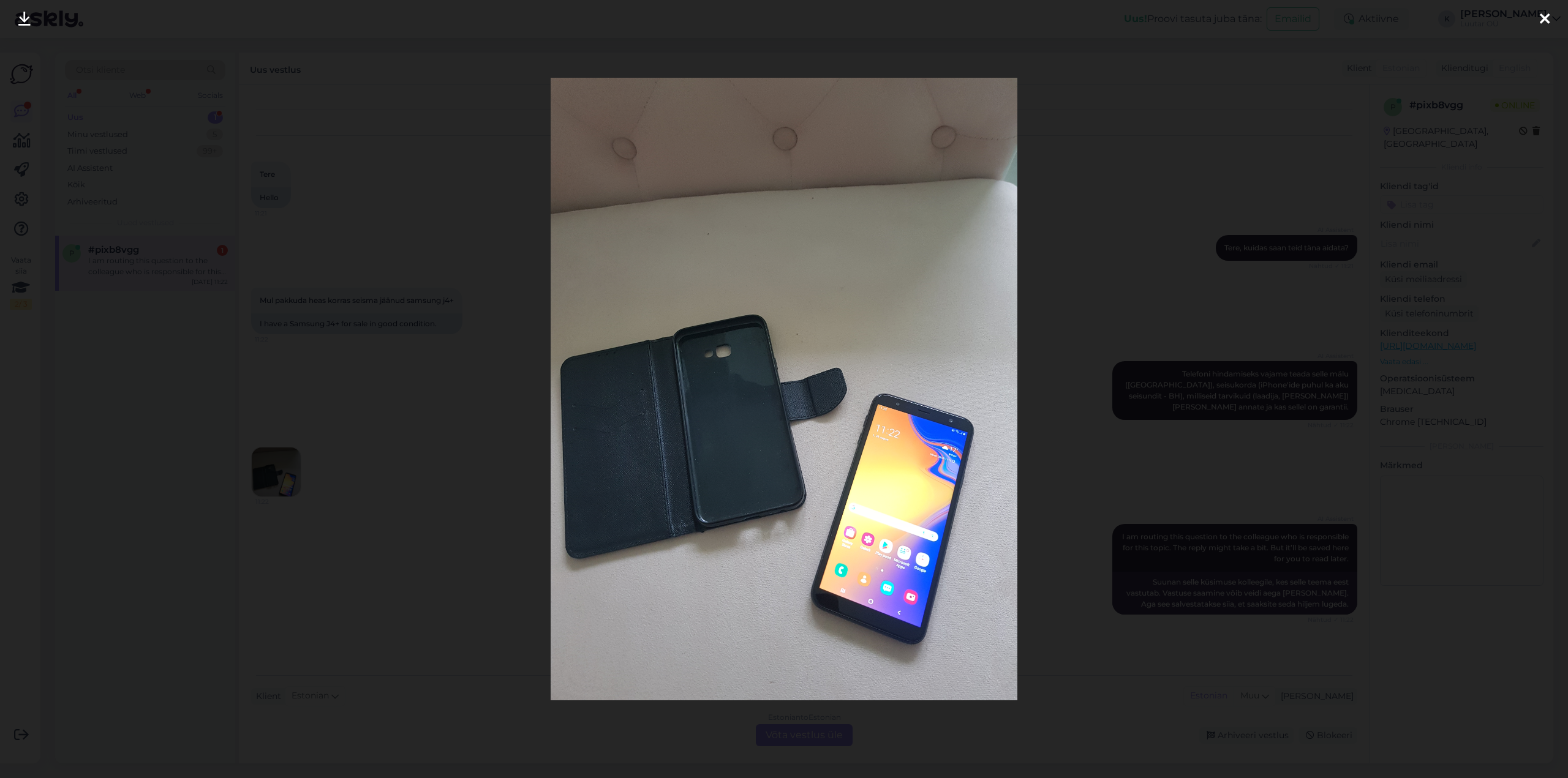
click at [1546, 11] on icon at bounding box center [1545, 19] width 10 height 16
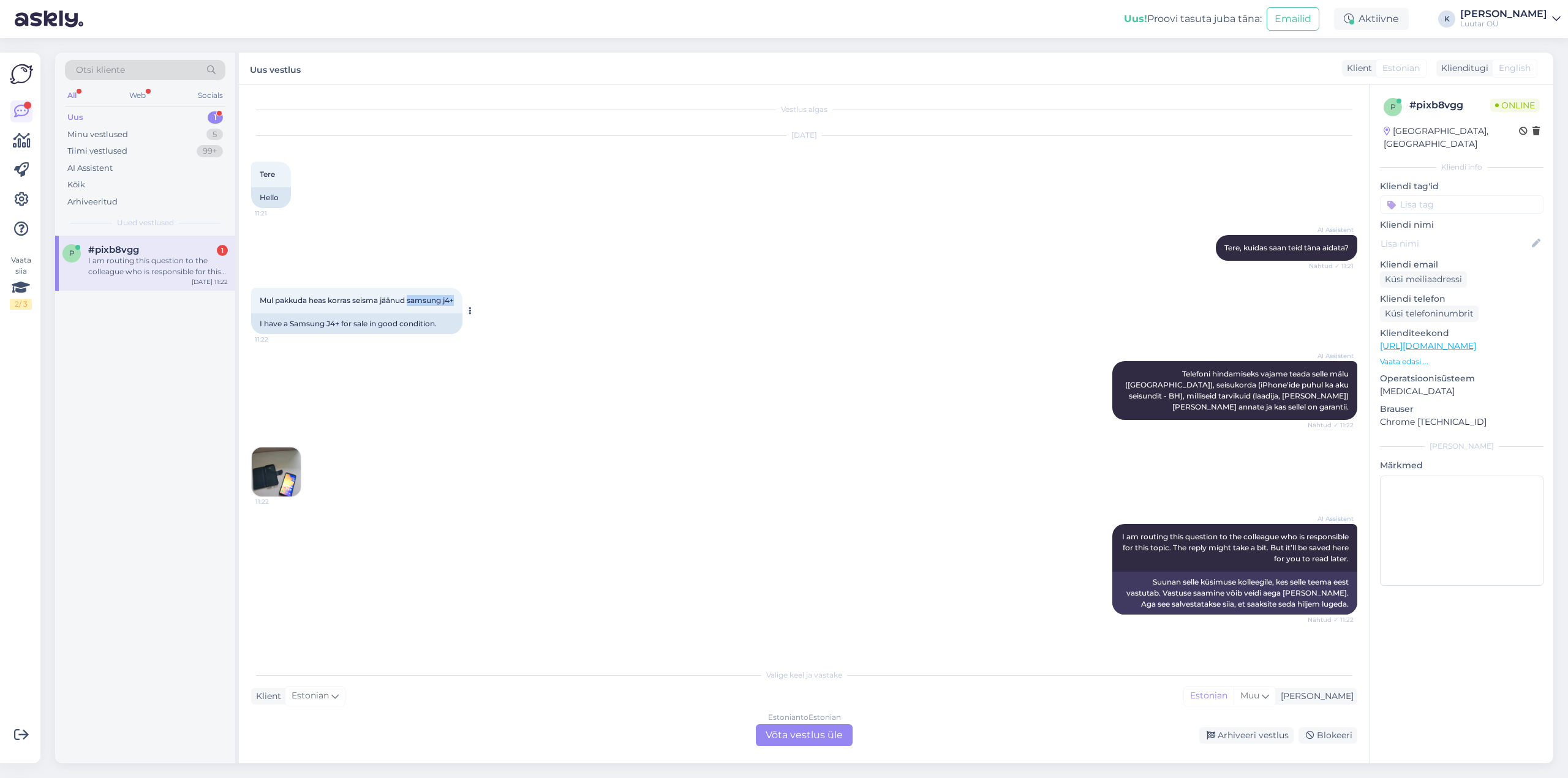
drag, startPoint x: 410, startPoint y: 299, endPoint x: 454, endPoint y: 299, distance: 44.0
click at [461, 300] on div "Mul pakkuda heas korras seisma jäänud samsung j4+ 11:22" at bounding box center [357, 300] width 211 height 26
copy span "samsung j4+"
click at [106, 259] on div "I am routing this question to the colleague who is responsible for this topic. …" at bounding box center [157, 266] width 140 height 22
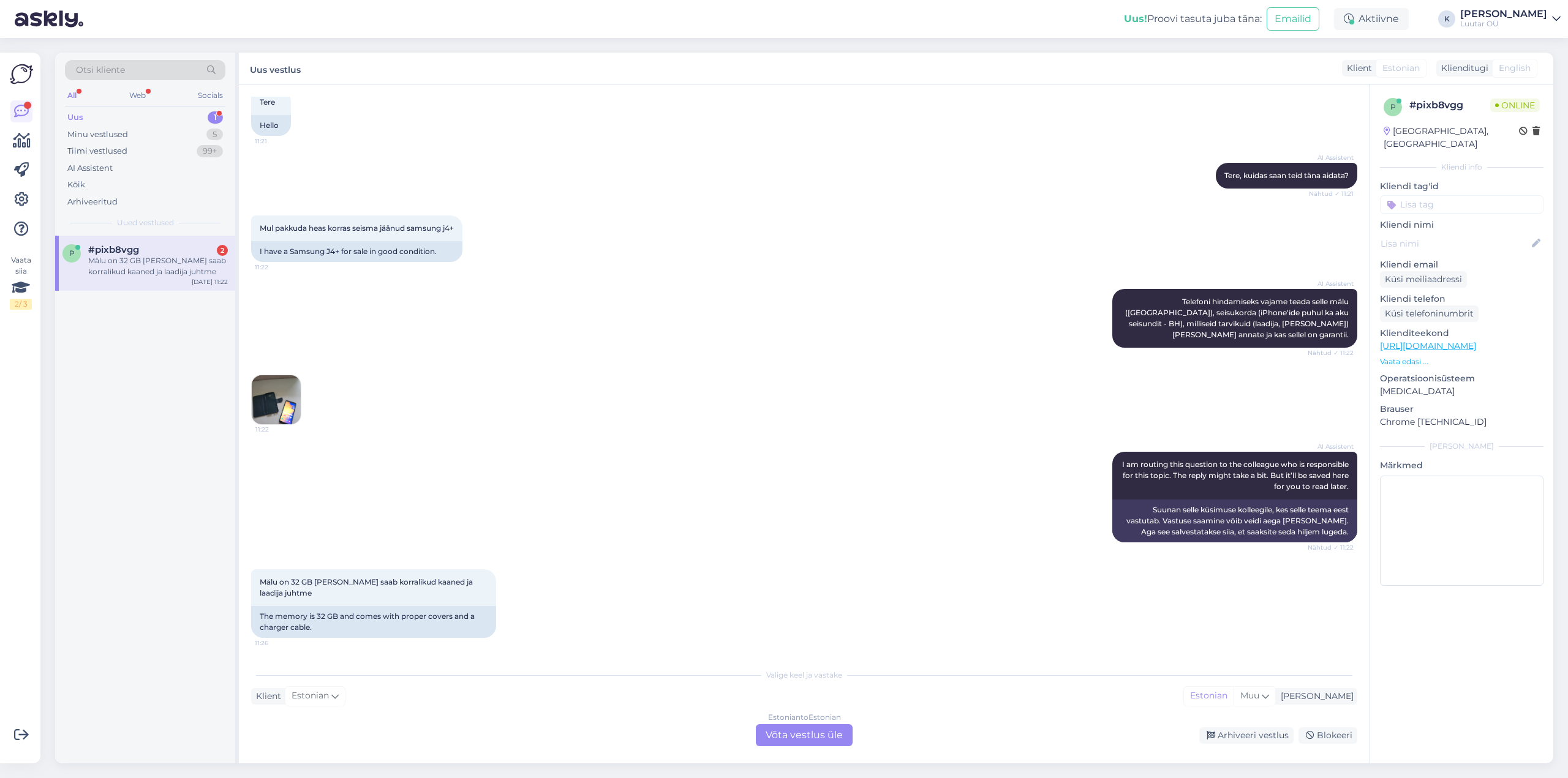
click at [805, 731] on div "Estonian to Estonian Võta vestlus üle" at bounding box center [804, 735] width 96 height 22
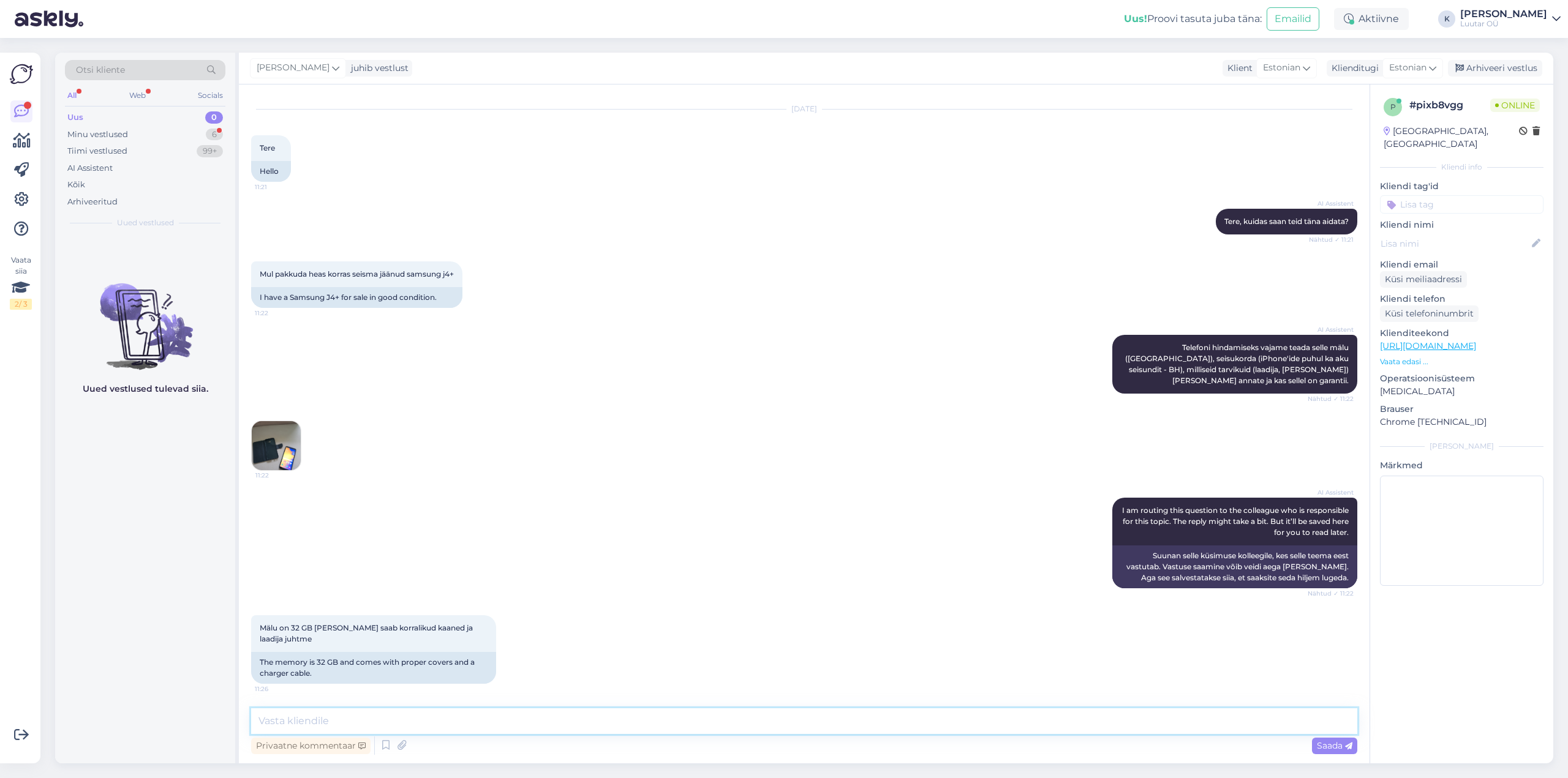
click at [758, 714] on textarea at bounding box center [804, 721] width 1106 height 26
type textarea "Tere!"
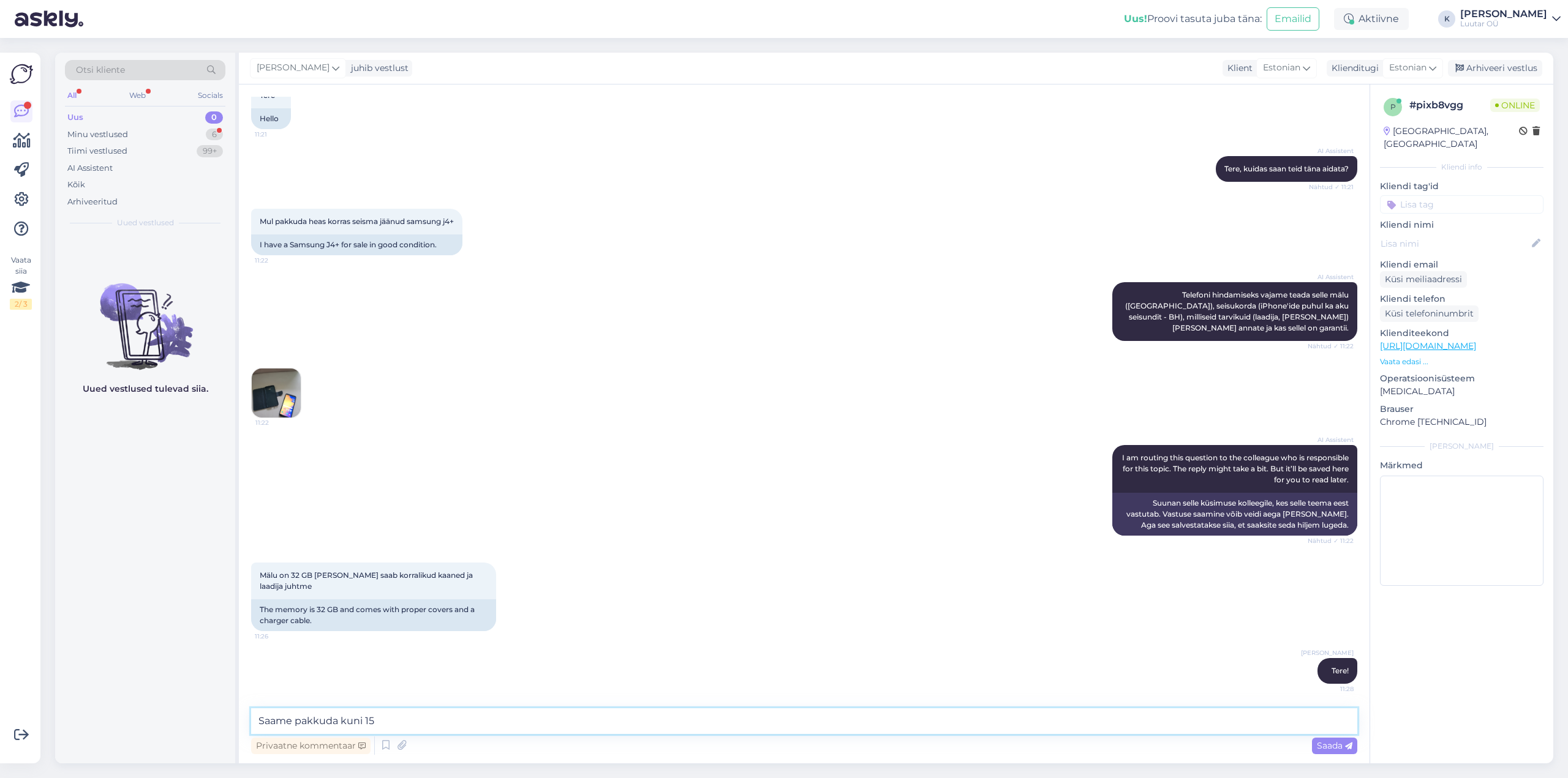
type textarea "Saame pakkuda kuni 15€"
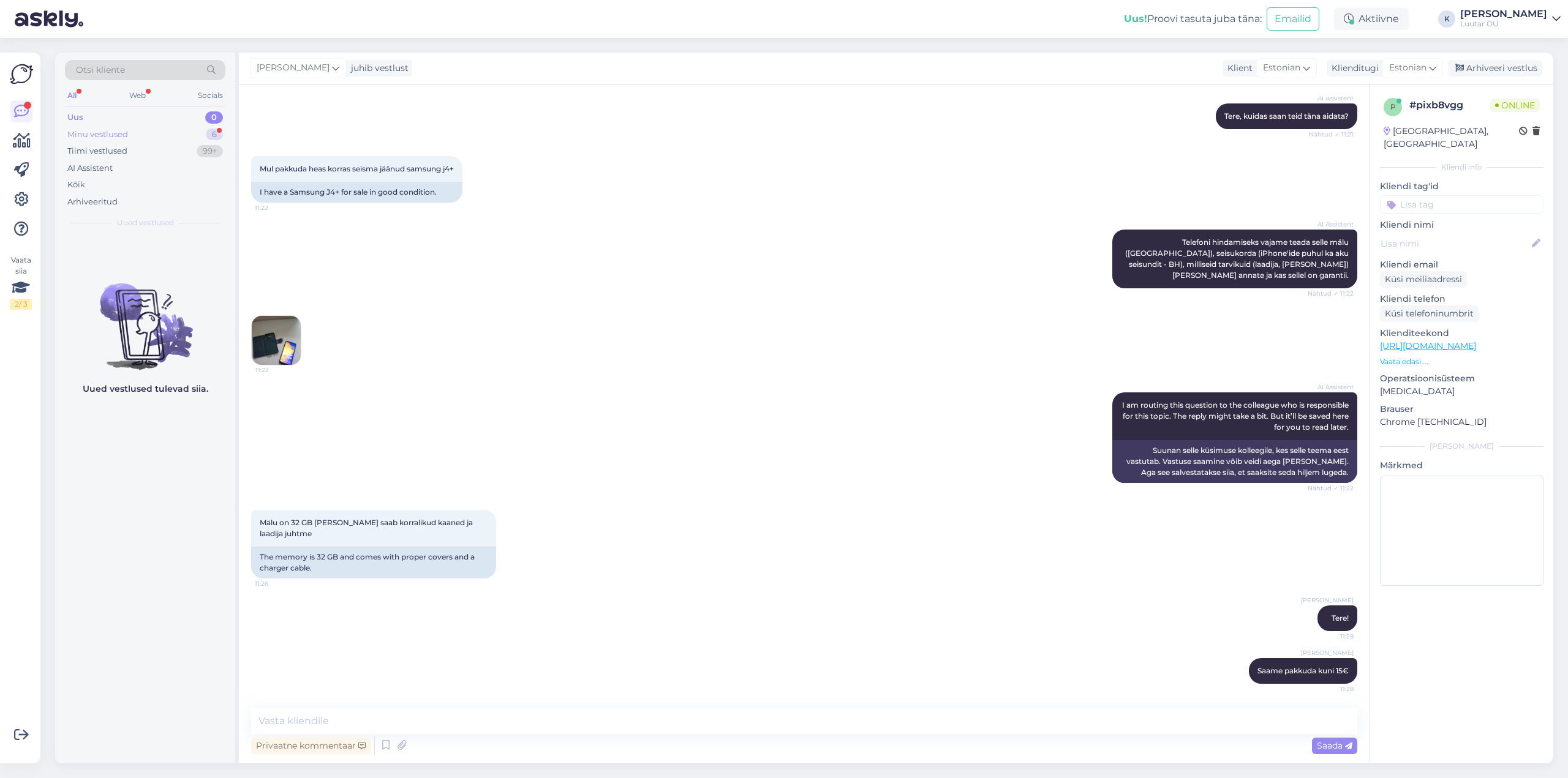
click at [99, 133] on div "Minu vestlused" at bounding box center [98, 134] width 61 height 12
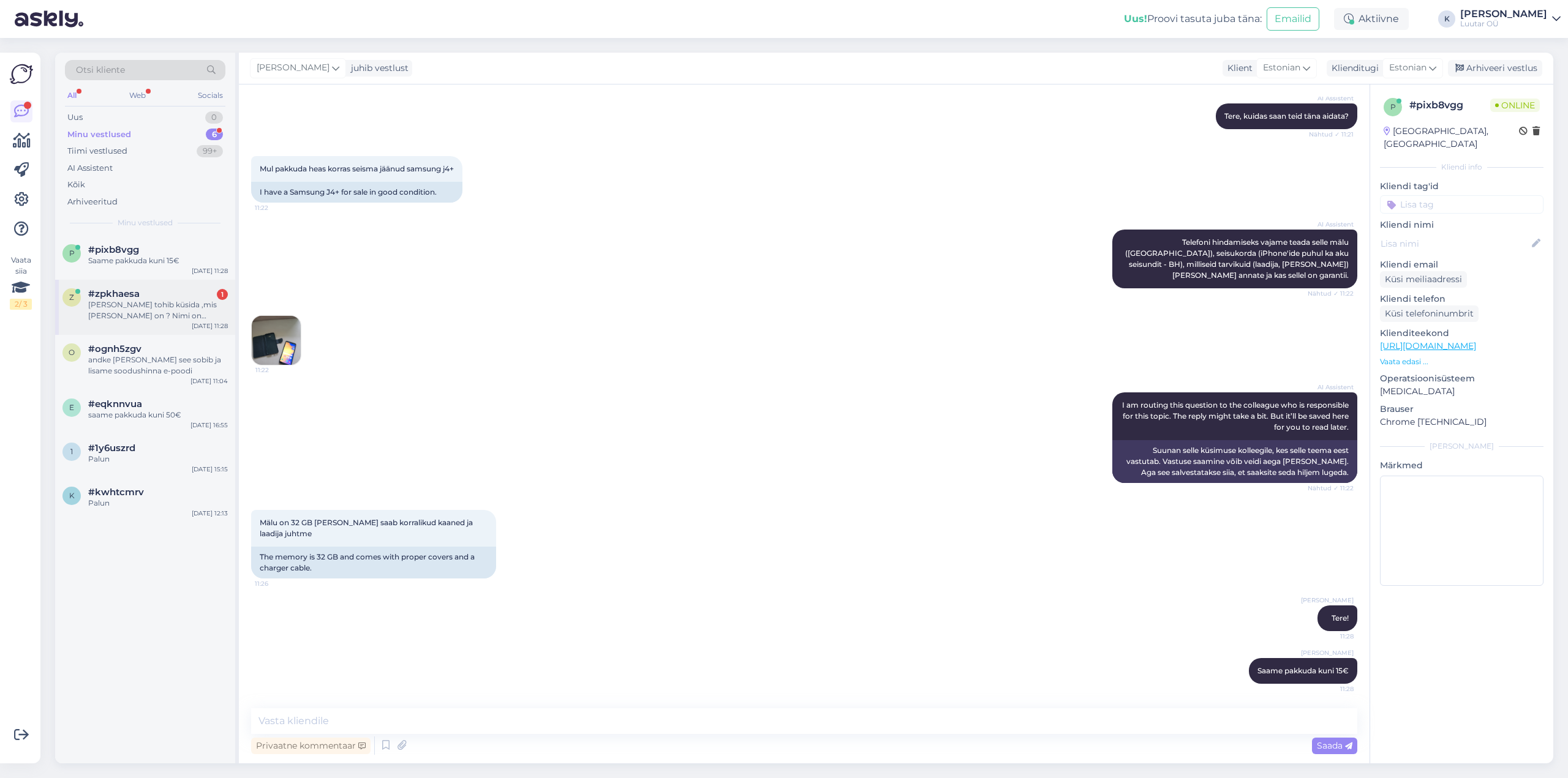
click at [115, 308] on div "[PERSON_NAME] tohib küsida ,mis [PERSON_NAME] on ? Nimi on teistsugune või mis …" at bounding box center [157, 310] width 140 height 22
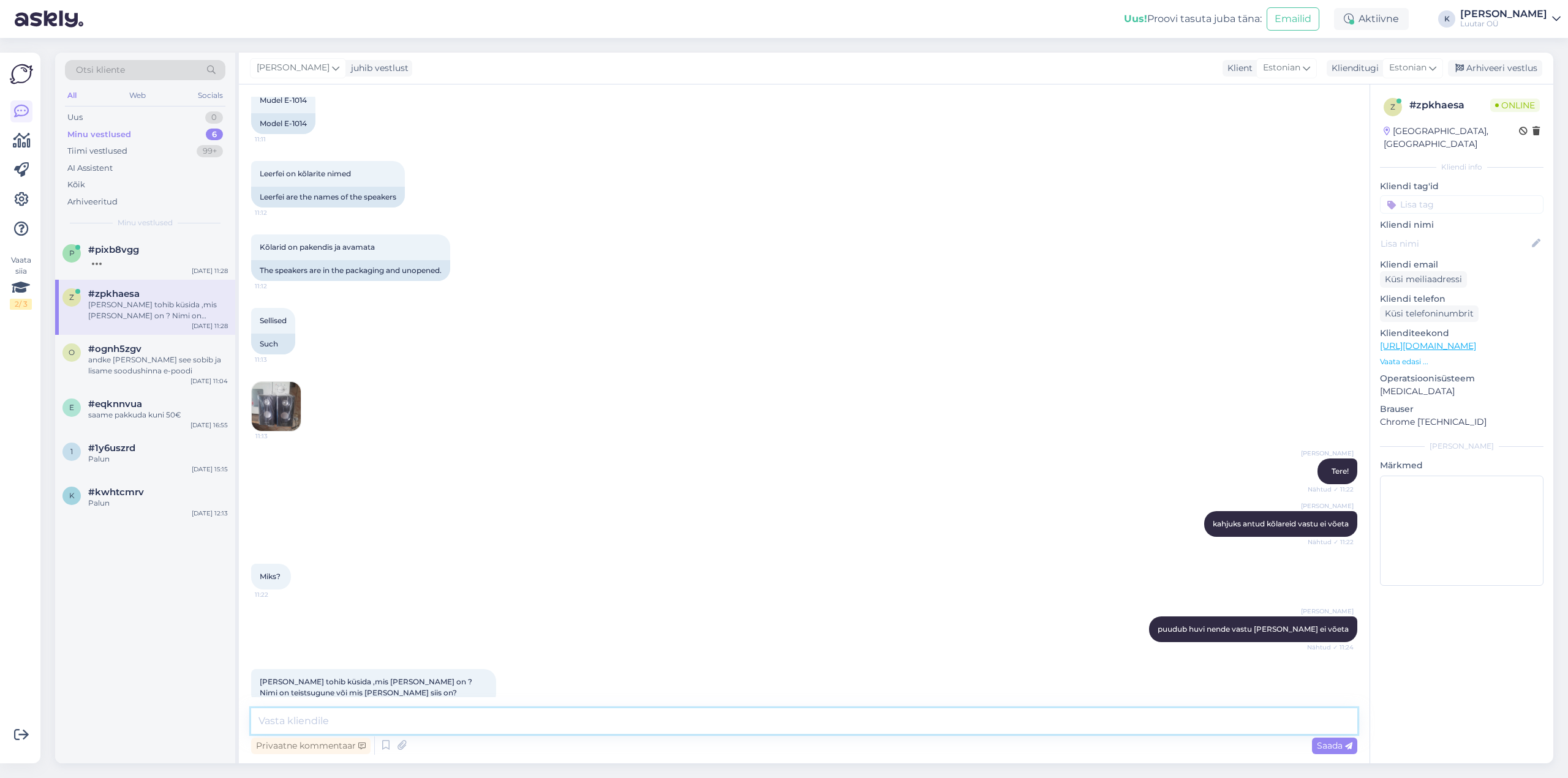
click at [276, 715] on textarea at bounding box center [804, 721] width 1106 height 26
type textarea "[PERSON_NAME] ei pea midagi häda olema. Lihtsalt antud toode ei kuulu esemete […"
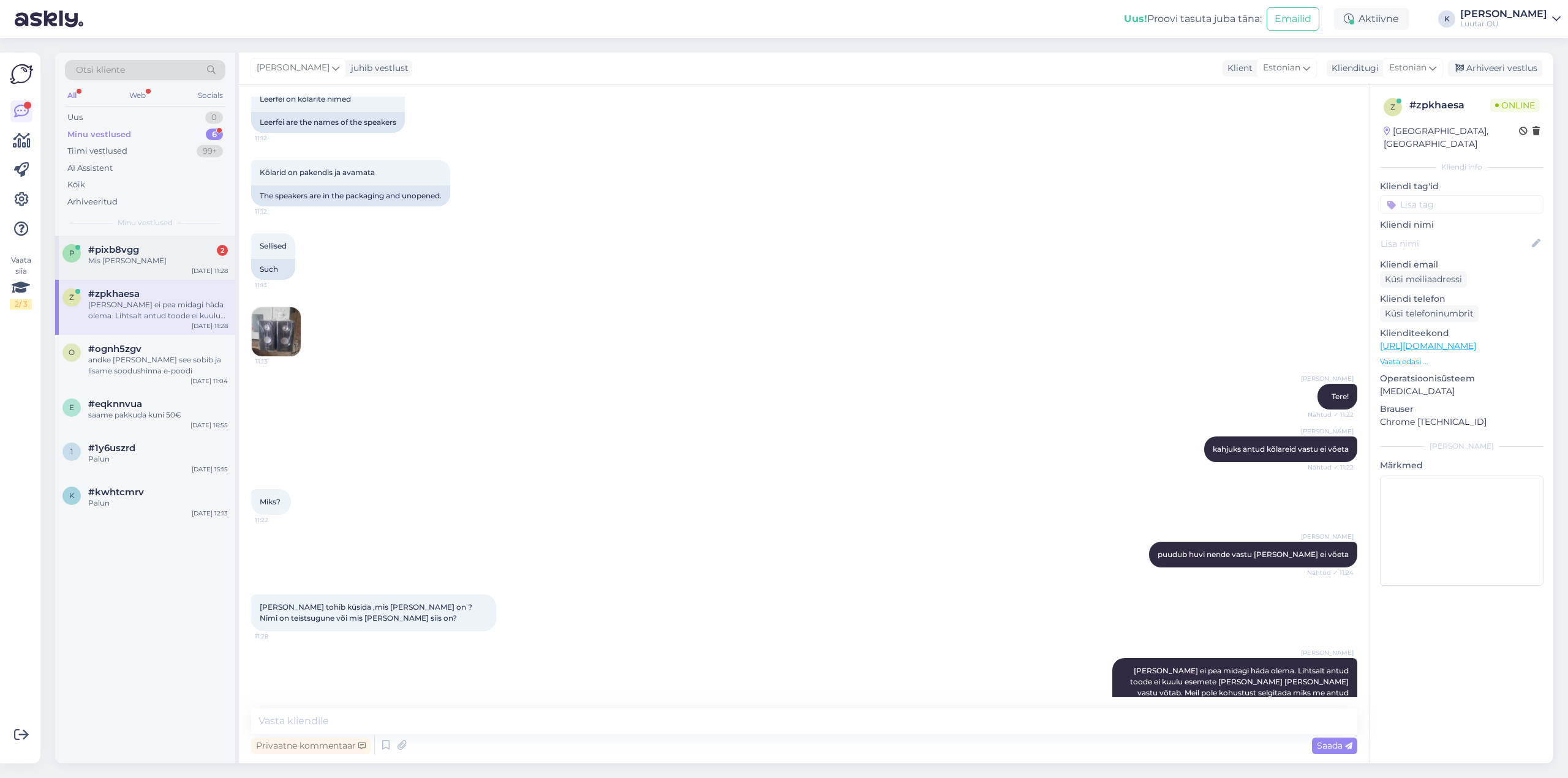
click at [105, 253] on span "#pixb8vgg" at bounding box center [113, 250] width 51 height 11
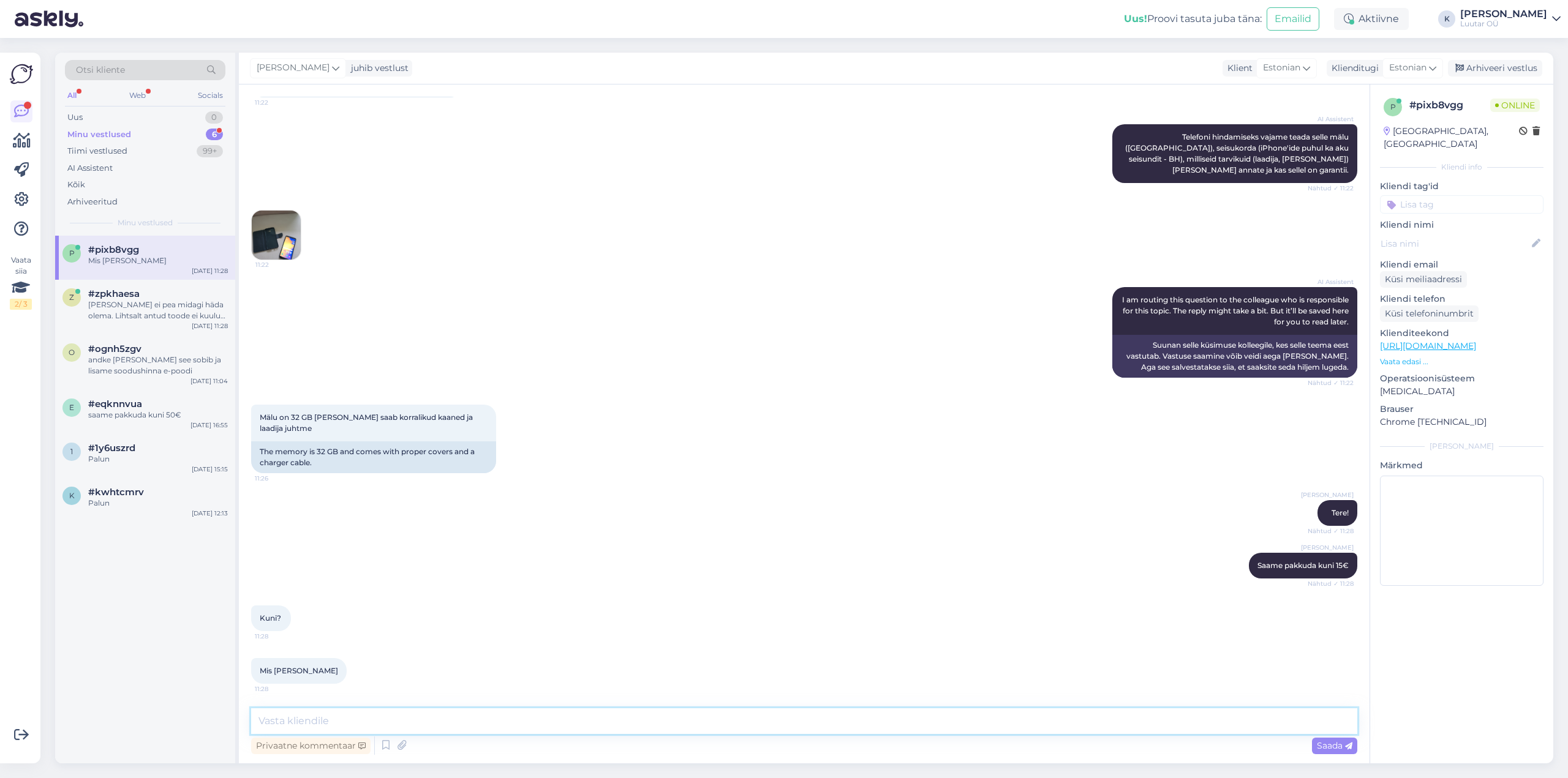
click at [316, 719] on textarea at bounding box center [804, 721] width 1106 height 26
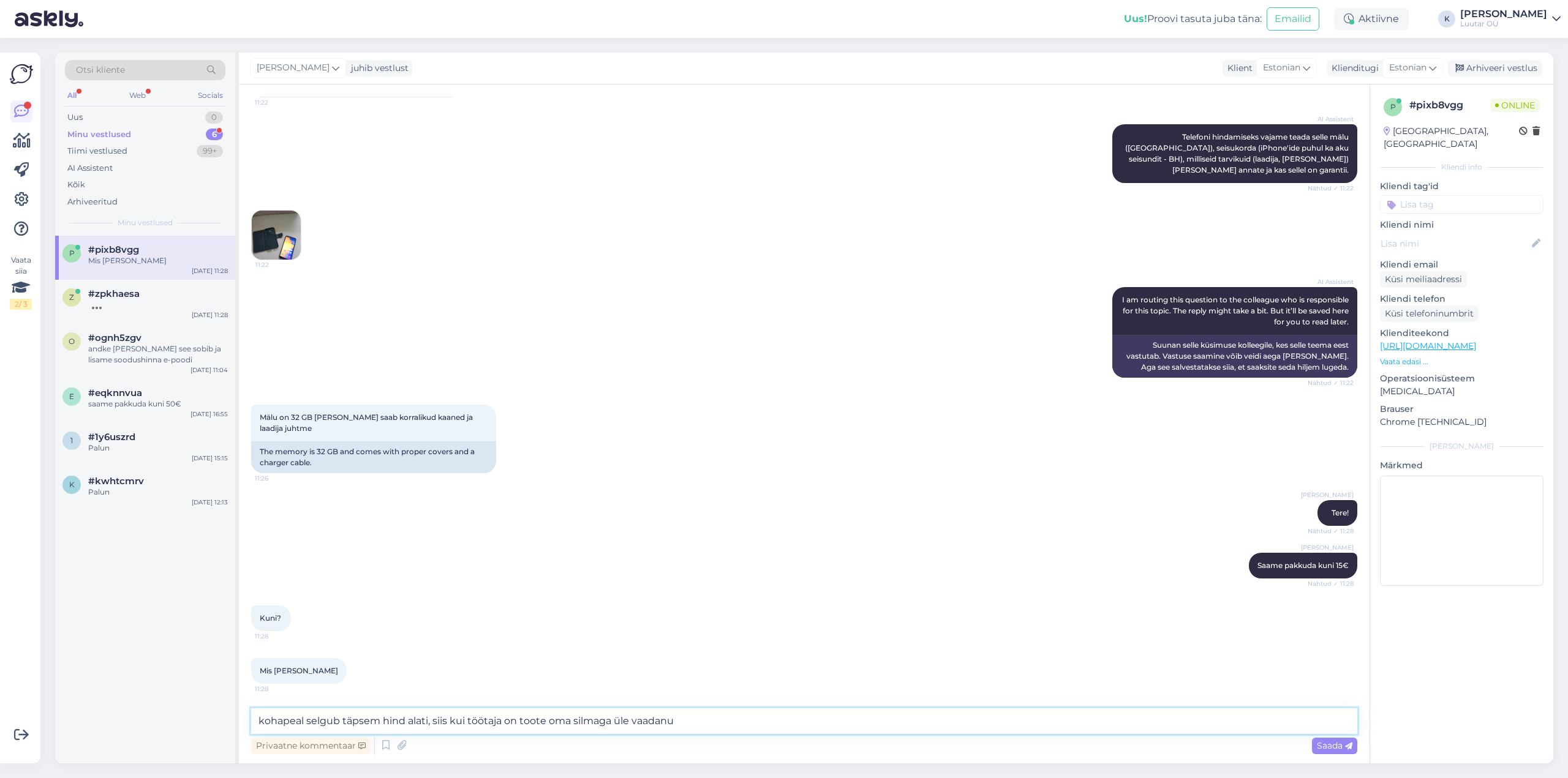
type textarea "kohapeal selgub täpsem hind alati, siis kui töötaja on toote oma silmaga üle va…"
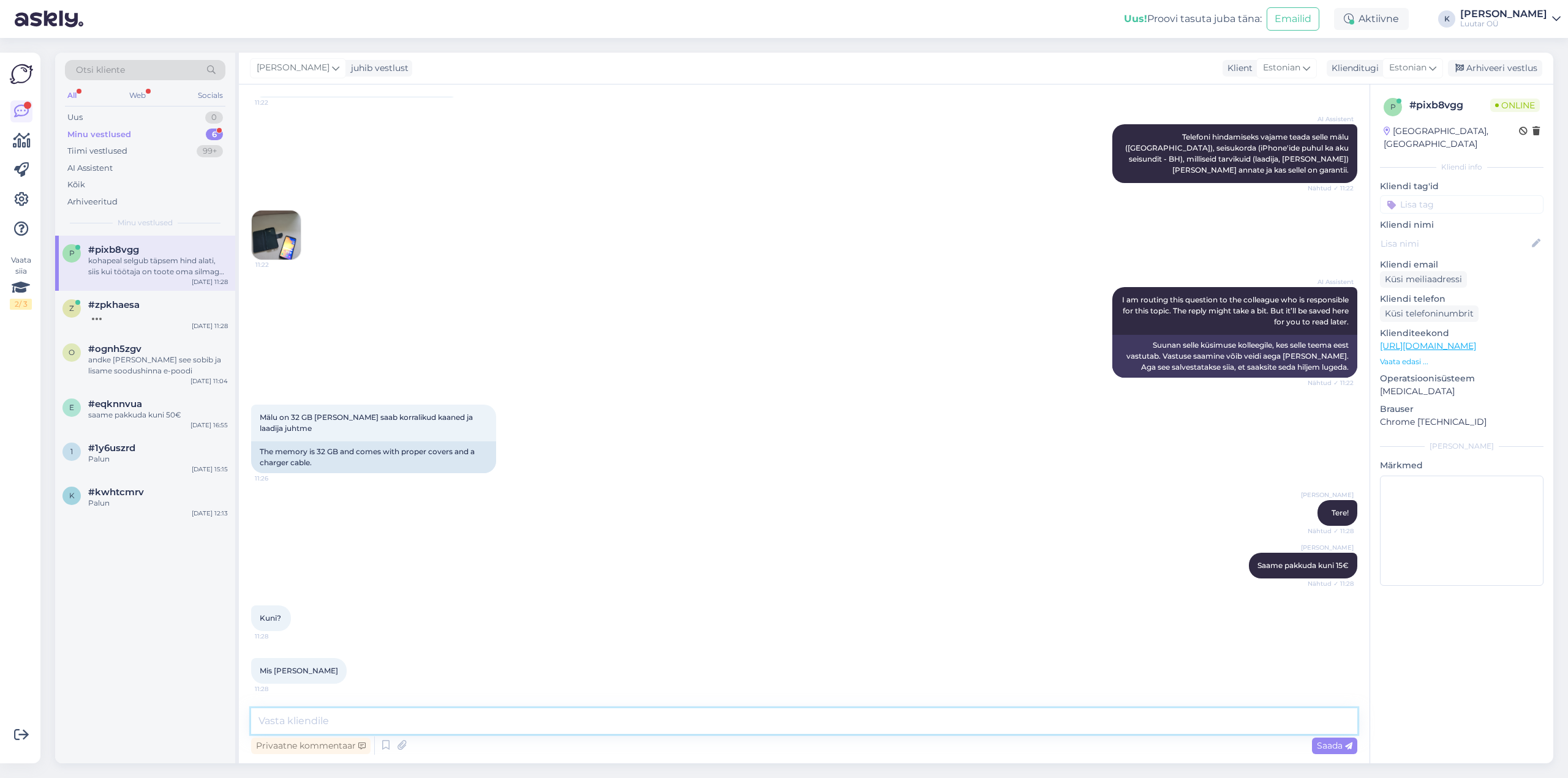
scroll to position [300, 0]
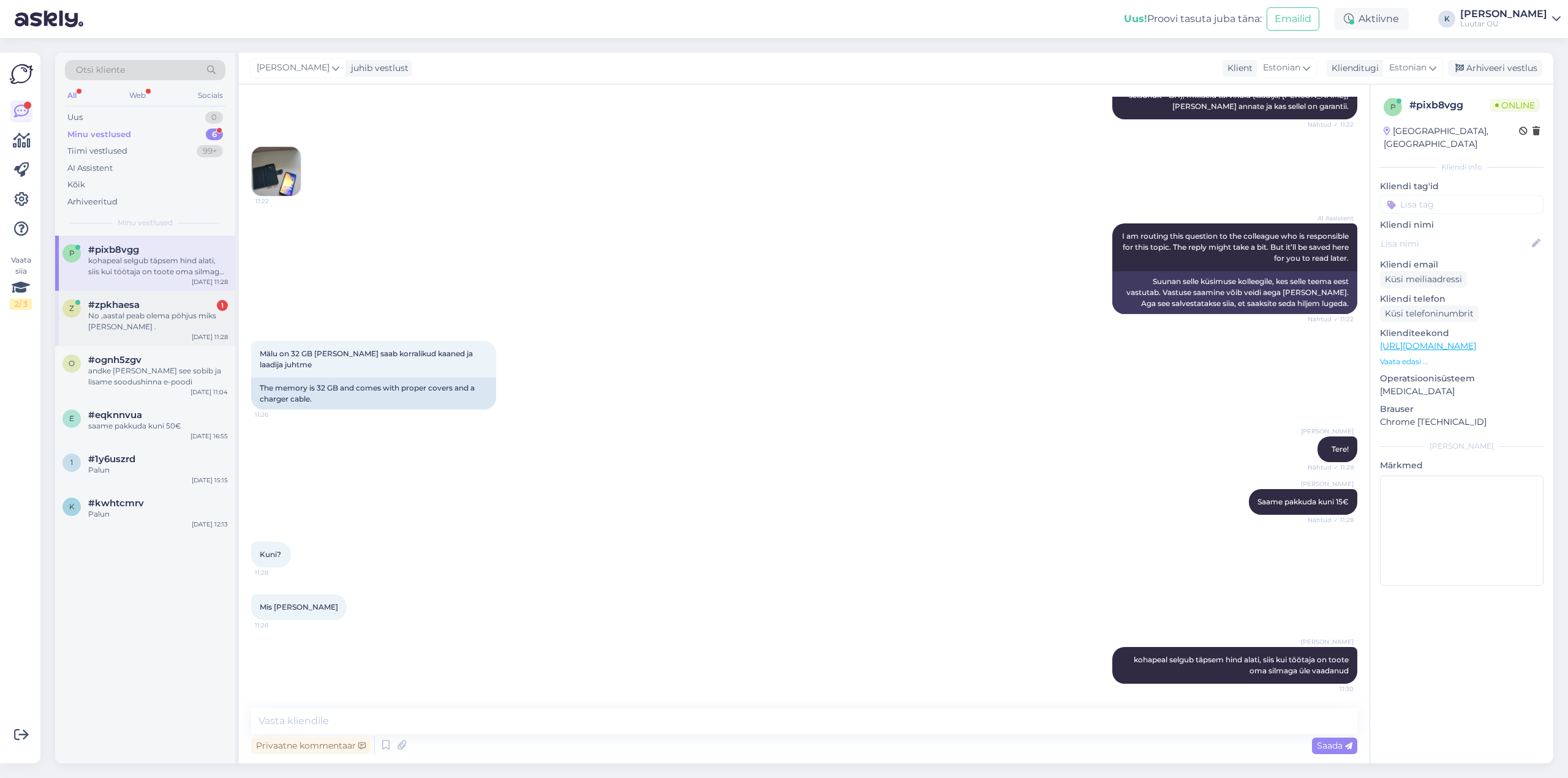
click at [125, 308] on span "#zpkhaesa" at bounding box center [113, 305] width 52 height 11
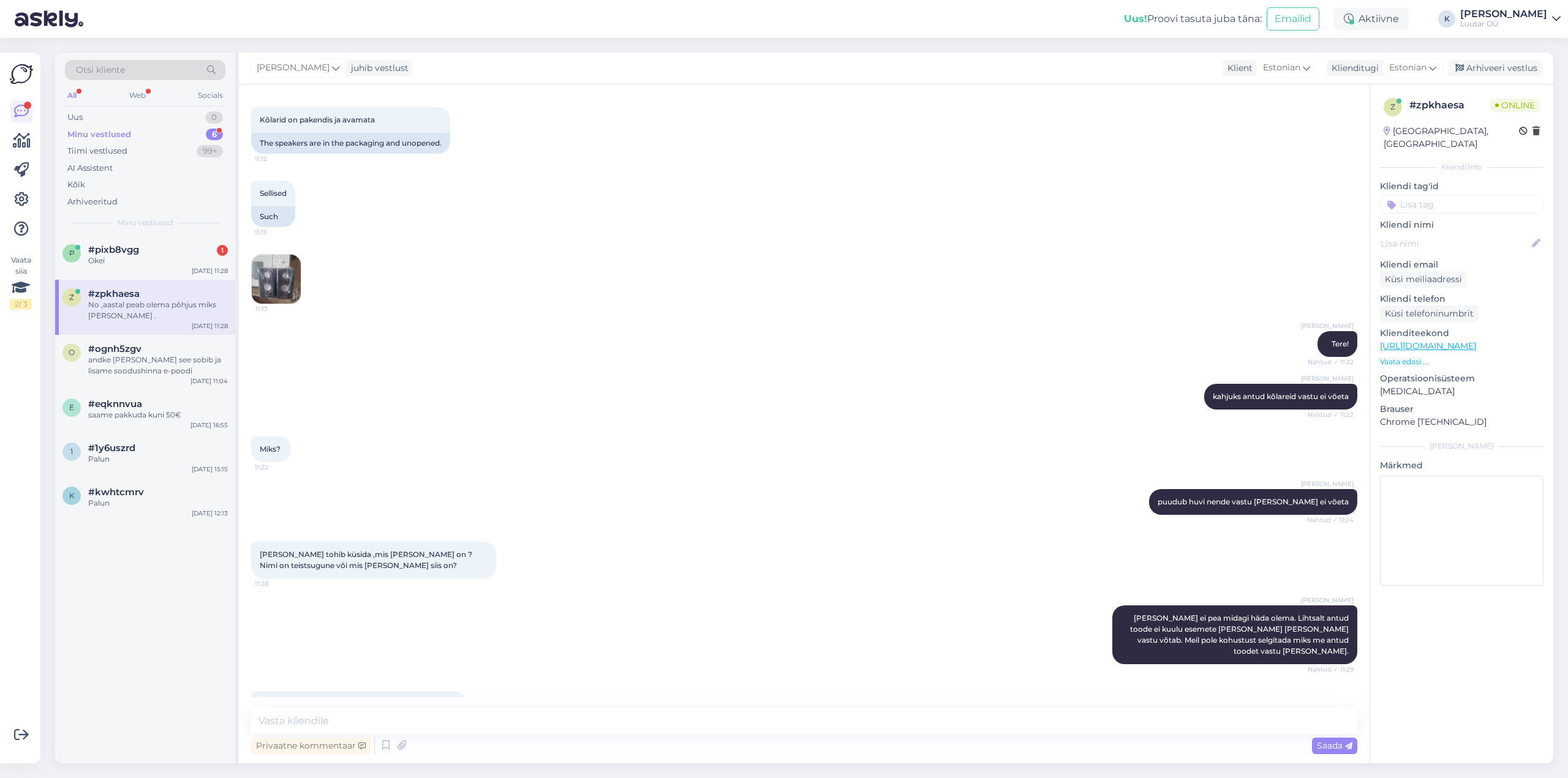
scroll to position [968, 0]
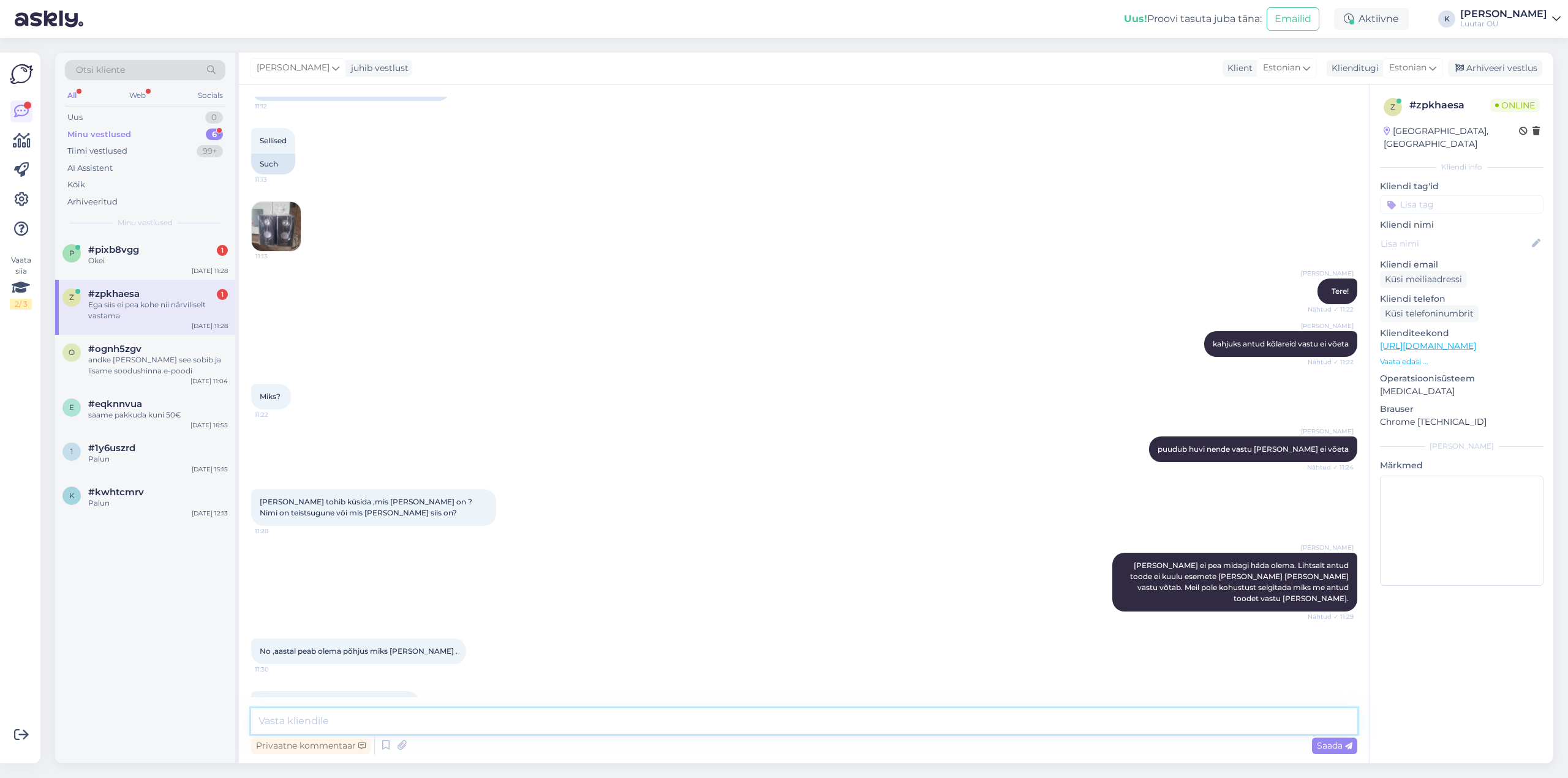
click at [286, 722] on textarea at bounding box center [804, 721] width 1106 height 26
type textarea "polnud närviline vastus. Lihtsalt selgitasin, et ei pea põhjendama miks antud t…"
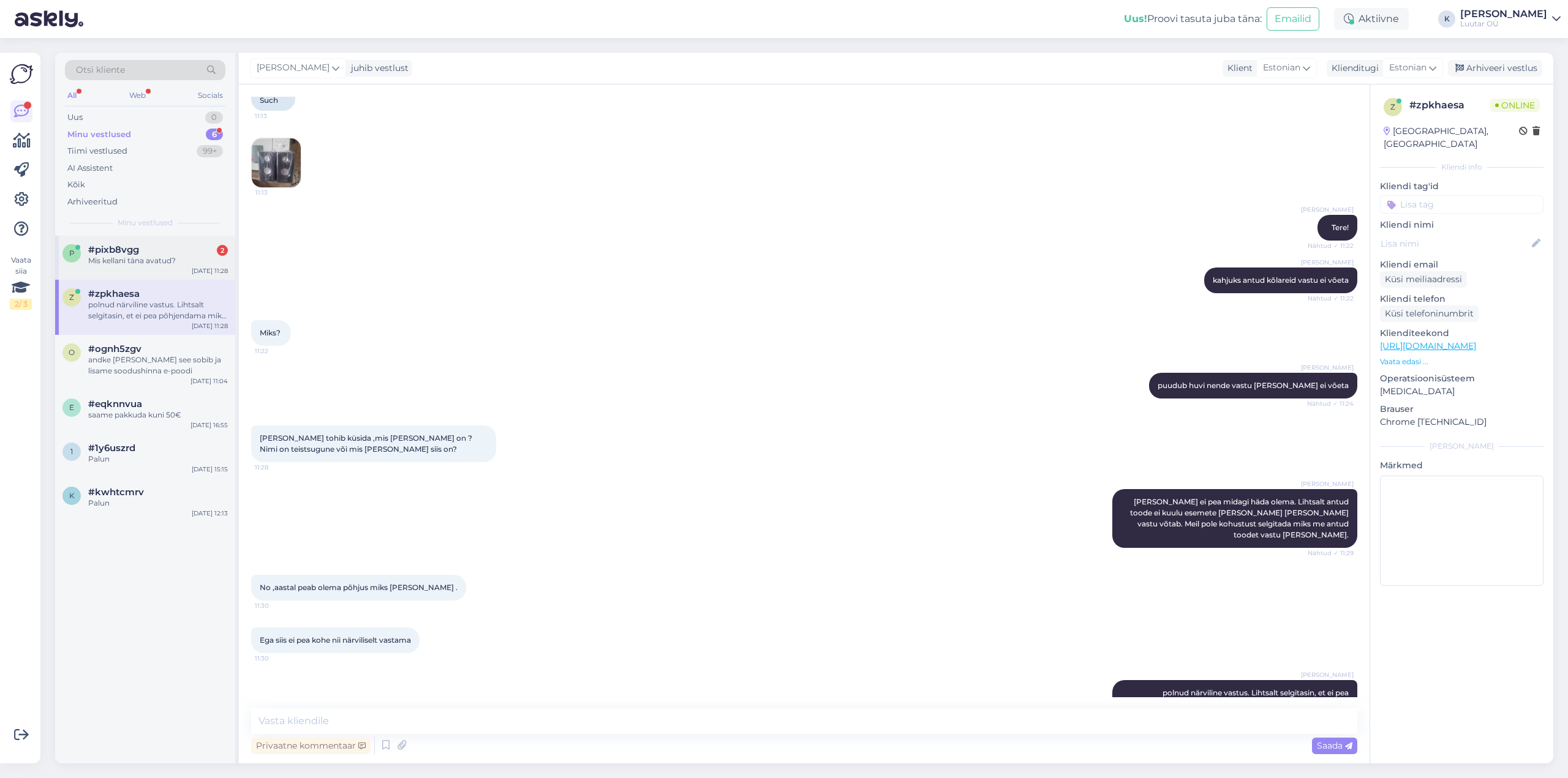
click at [105, 249] on span "#pixb8vgg" at bounding box center [113, 250] width 51 height 11
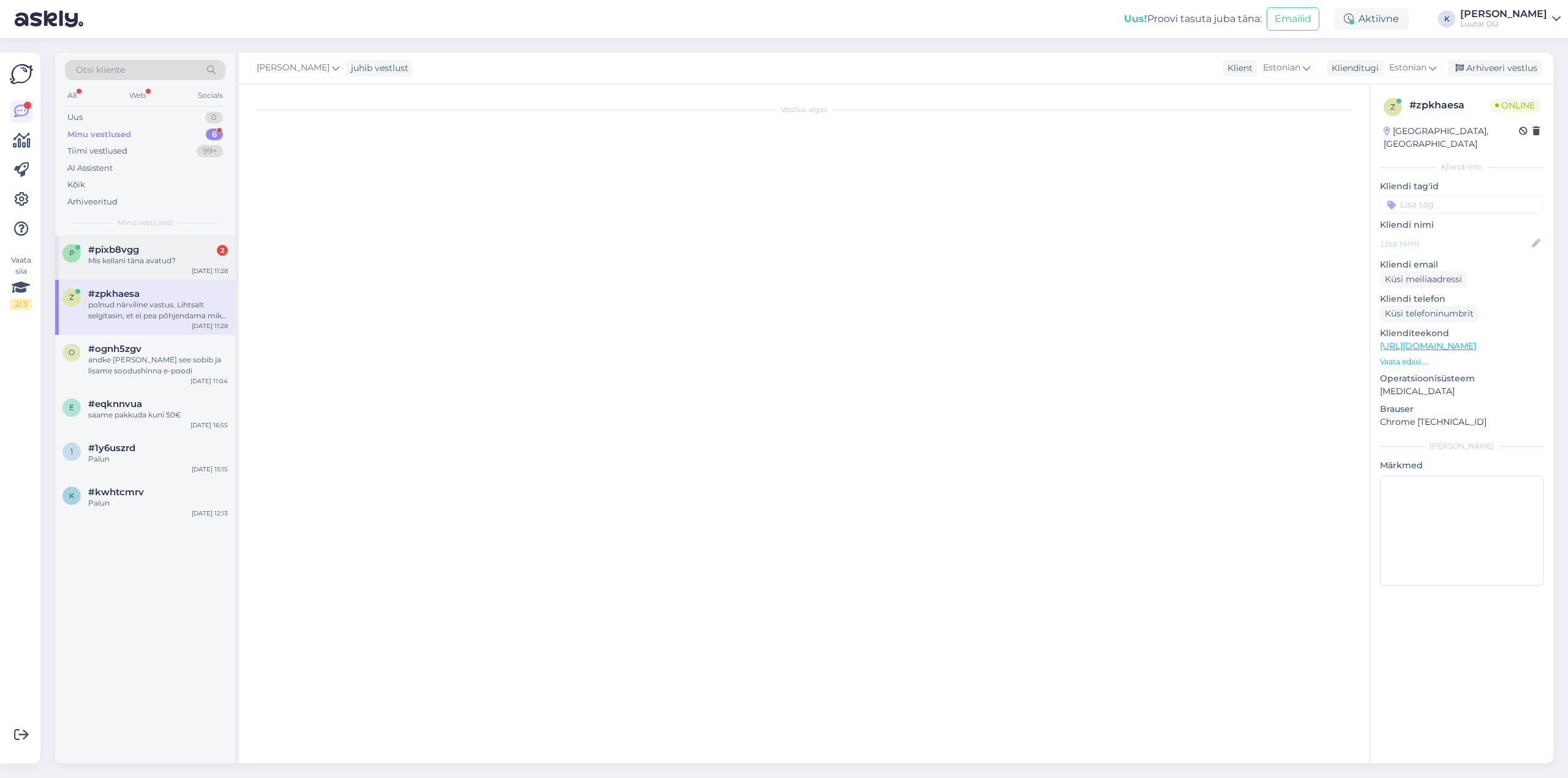
scroll to position [406, 0]
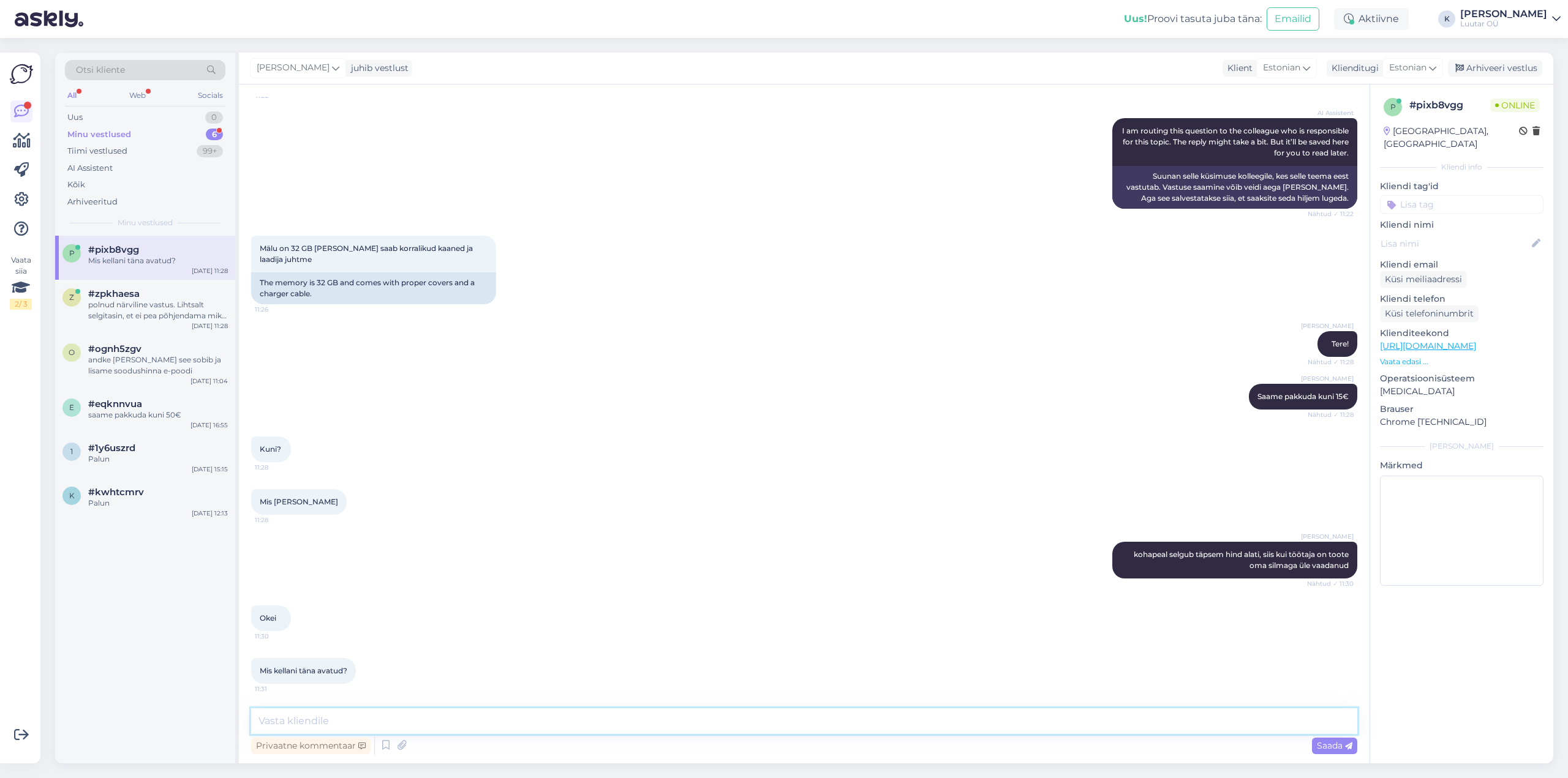
click at [311, 720] on textarea at bounding box center [804, 721] width 1106 height 26
type textarea "mis esindus?"
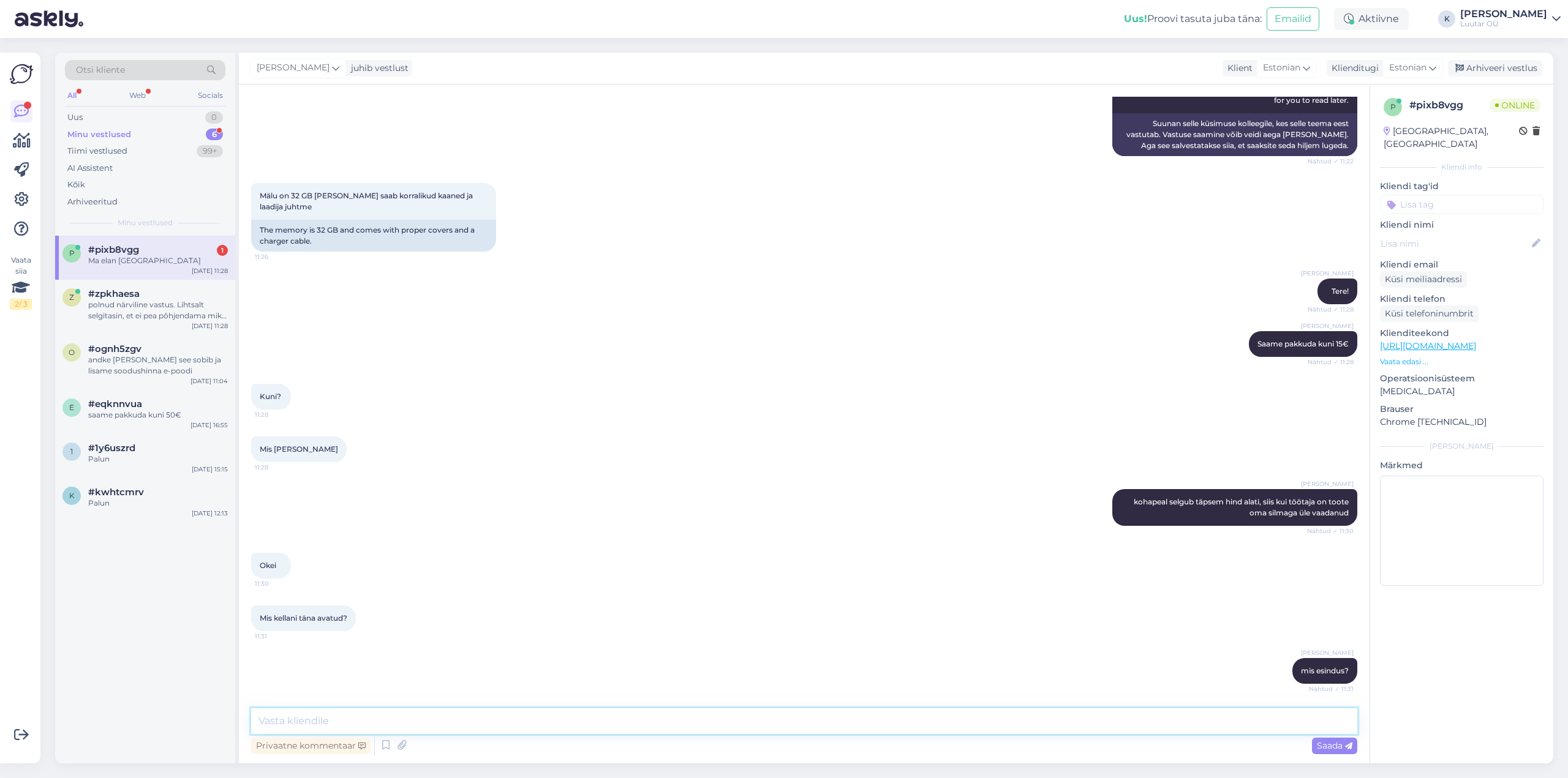
scroll to position [511, 0]
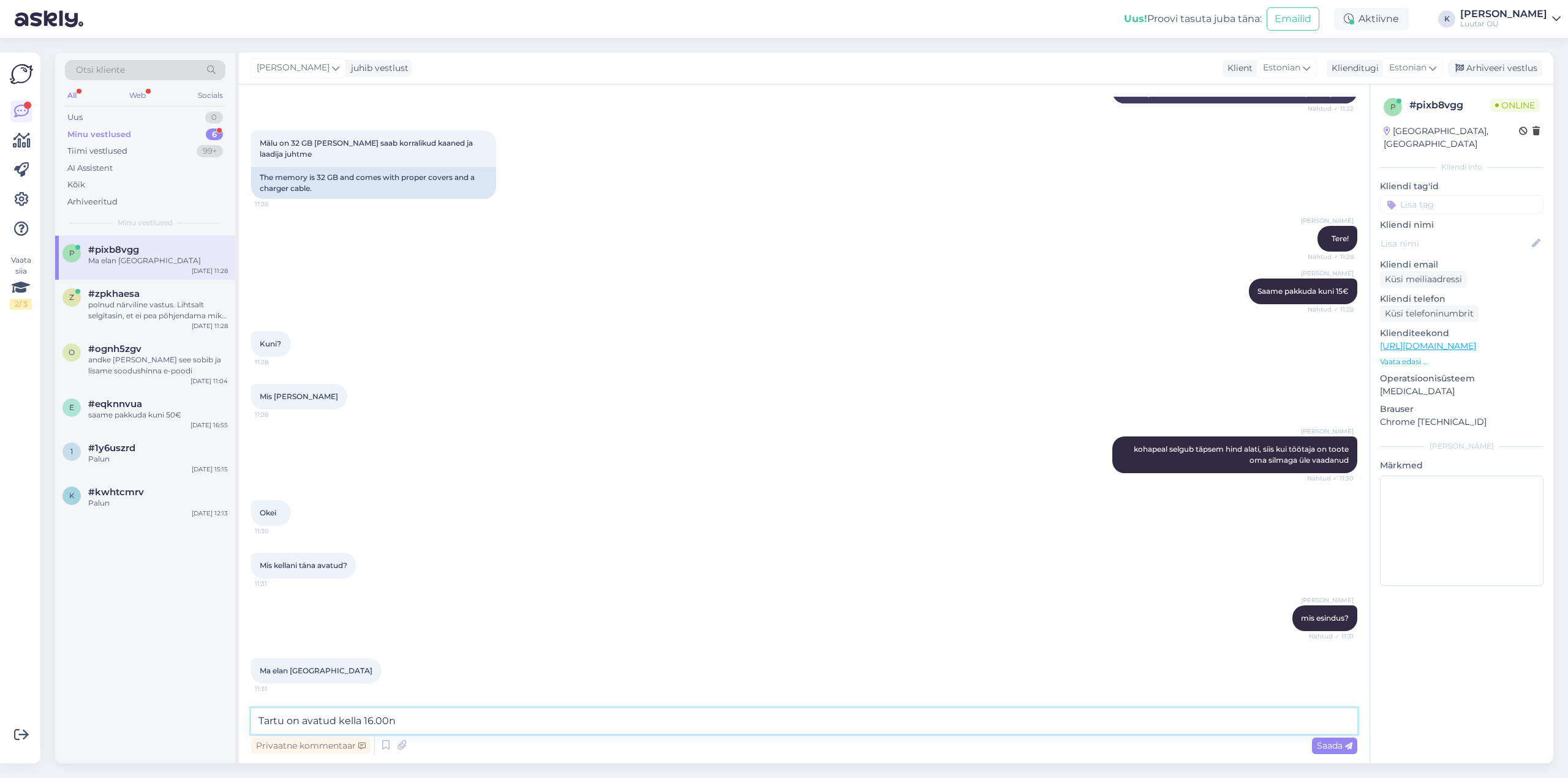
type textarea "Tartu on avatud kella 16.00ni"
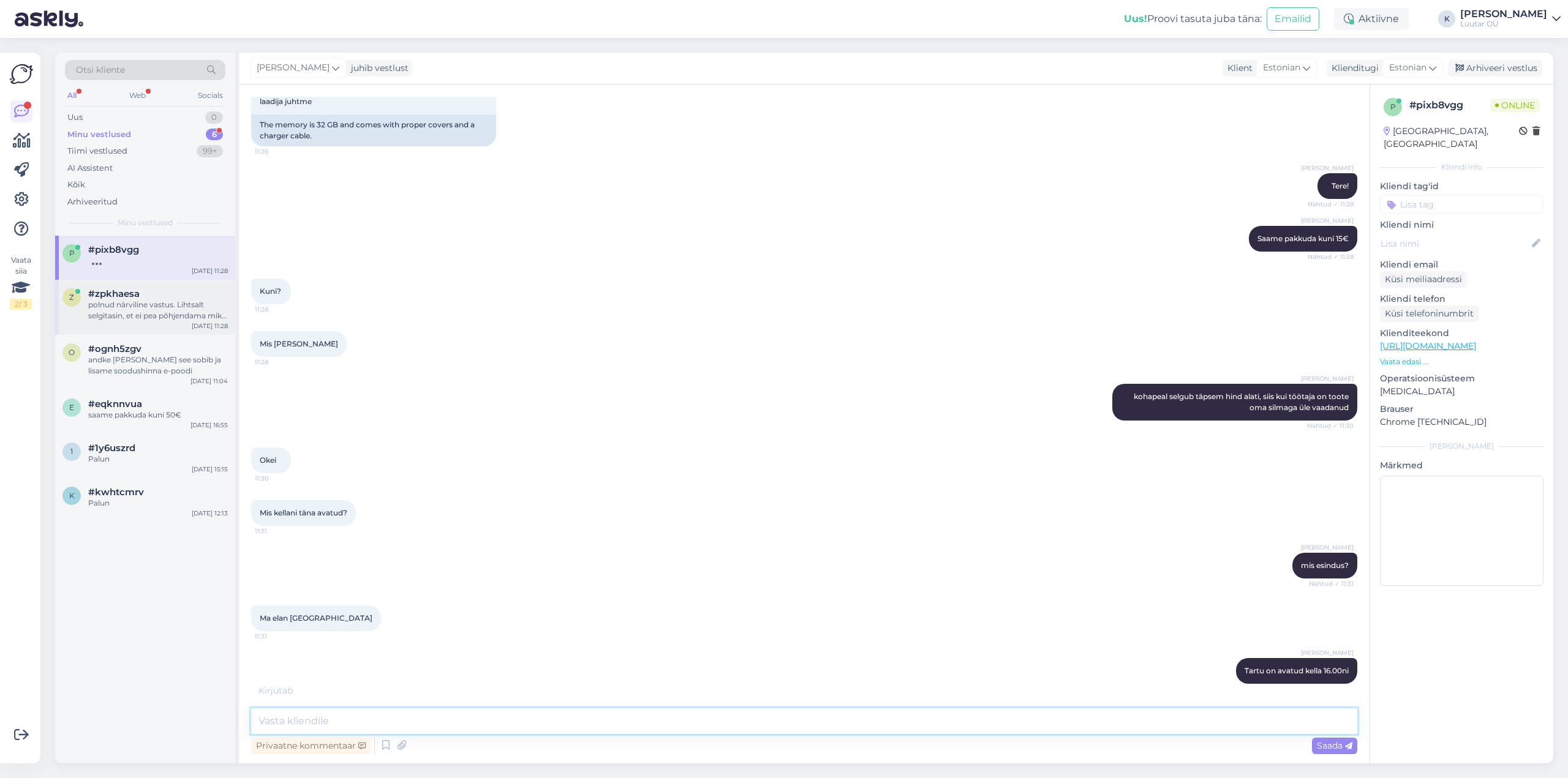
scroll to position [616, 0]
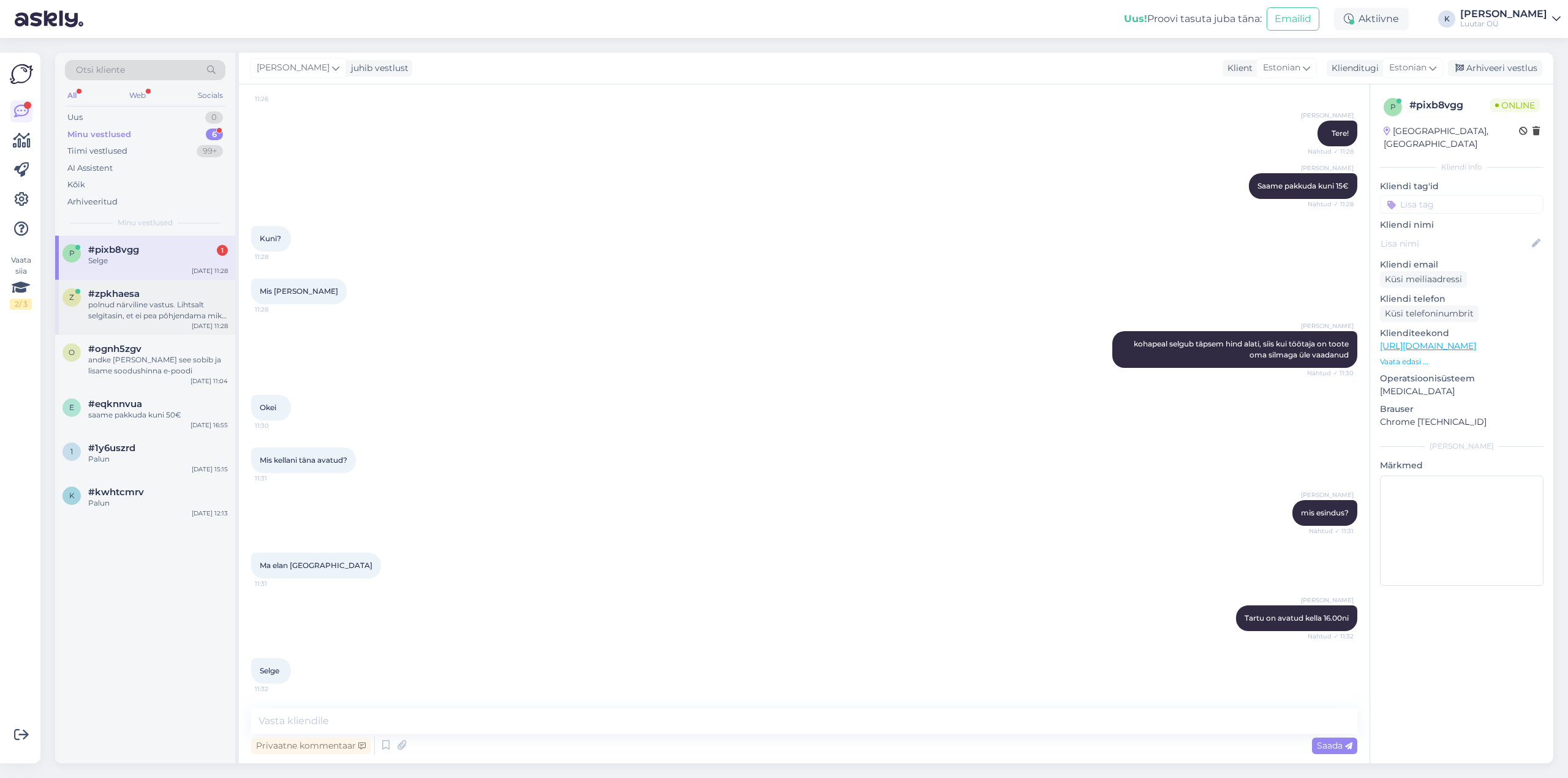
click at [142, 303] on div "polnud närviline vastus. Lihtsalt selgitasin, et ei pea põhjendama miks antud t…" at bounding box center [157, 310] width 140 height 22
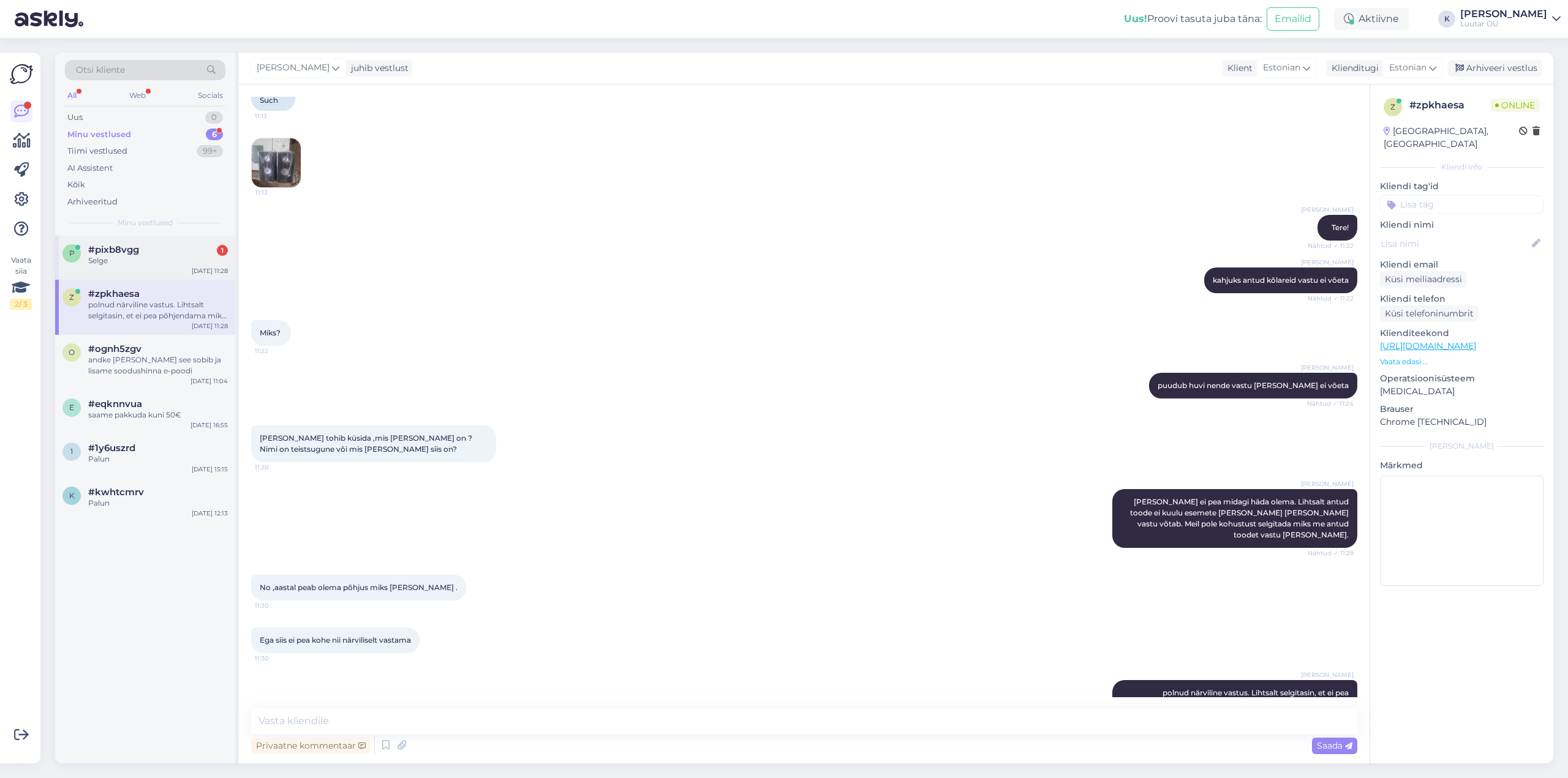
click at [96, 248] on span "#pixb8vgg" at bounding box center [113, 250] width 51 height 11
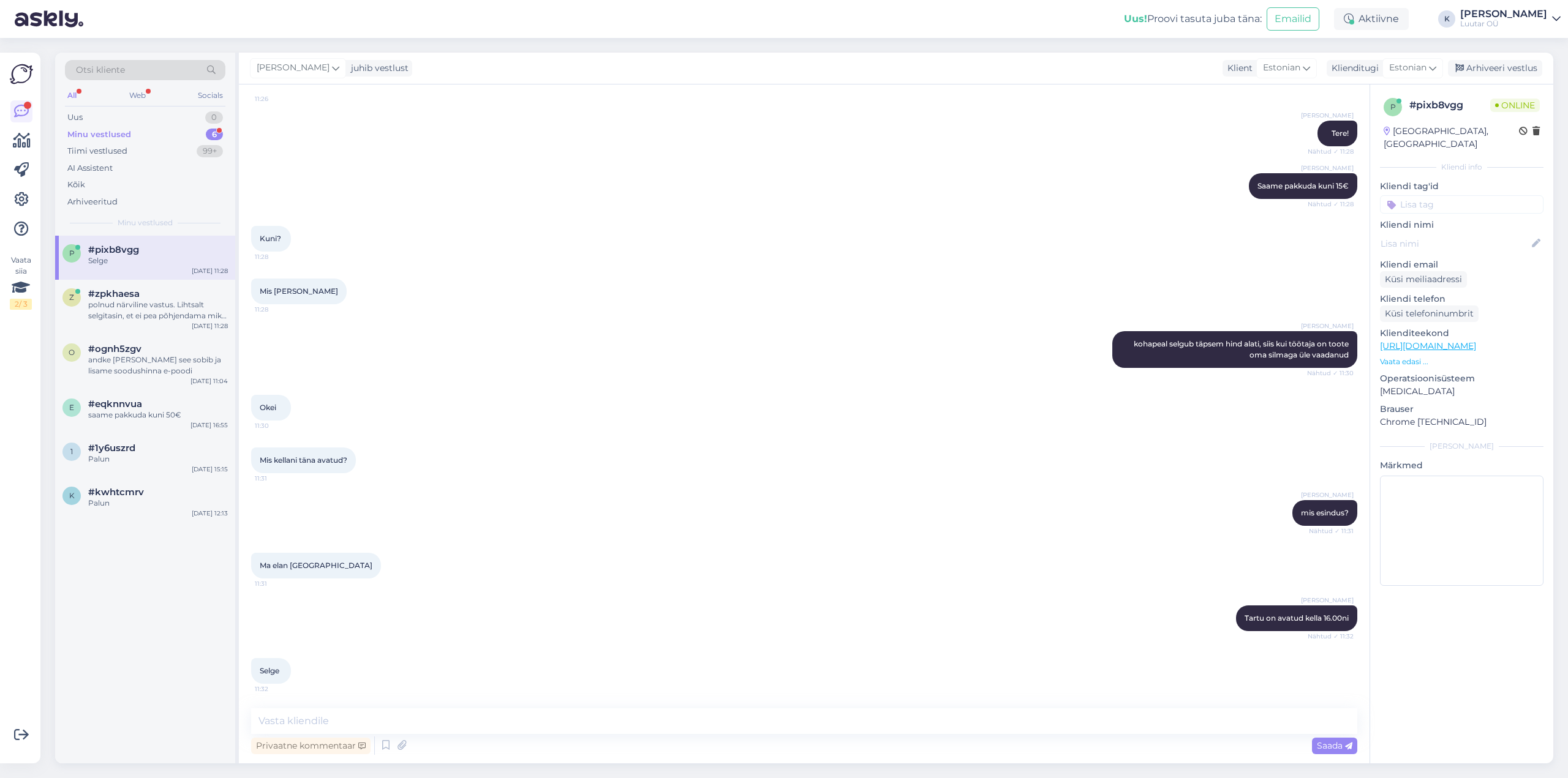
scroll to position [616, 0]
click at [121, 295] on span "#zpkhaesa" at bounding box center [113, 294] width 52 height 11
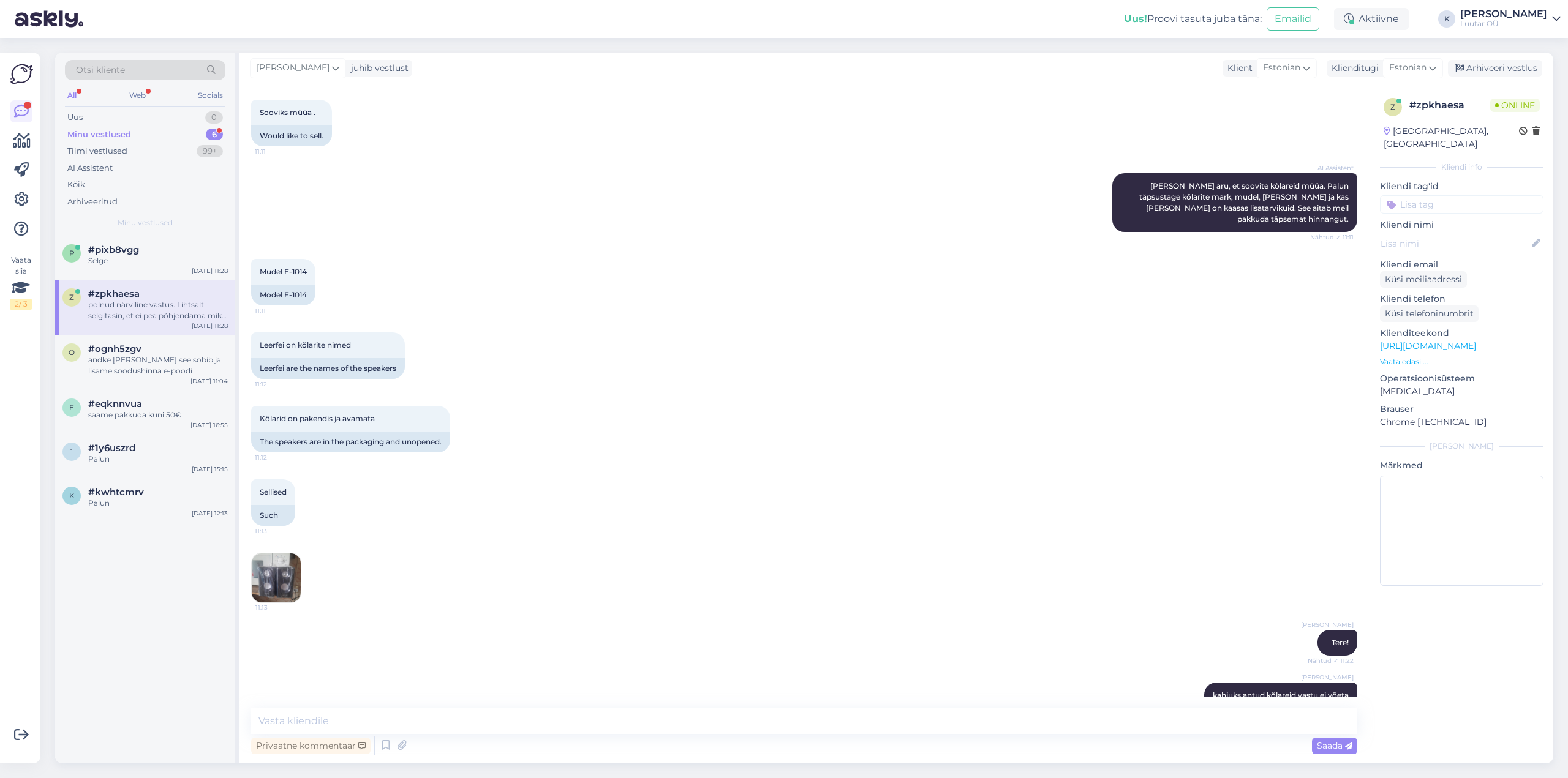
scroll to position [1032, 0]
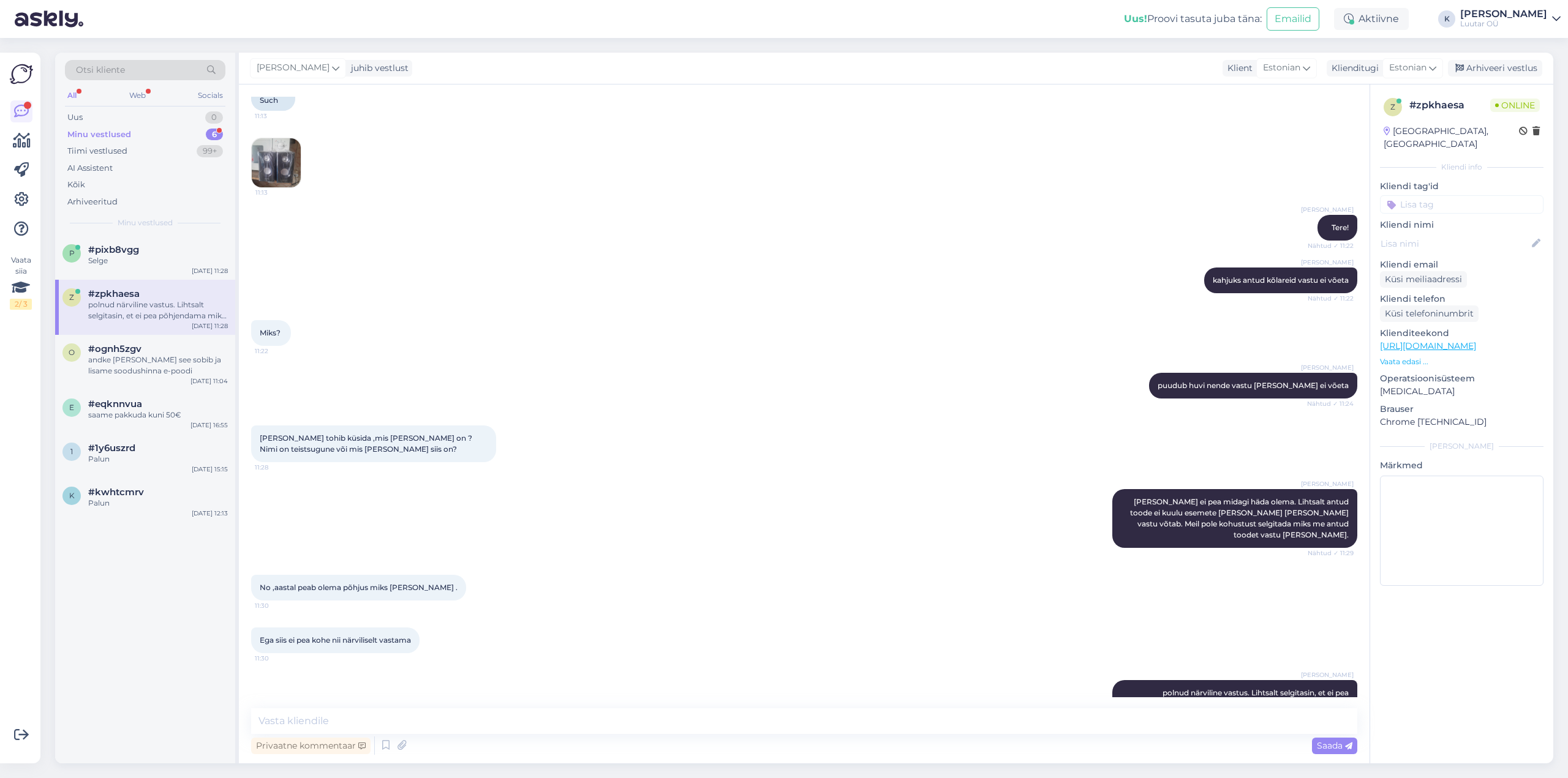
click at [101, 131] on div "Minu vestlused" at bounding box center [99, 134] width 64 height 12
click at [86, 131] on div "Minu vestlused" at bounding box center [99, 134] width 64 height 12
